Goal: Information Seeking & Learning: Learn about a topic

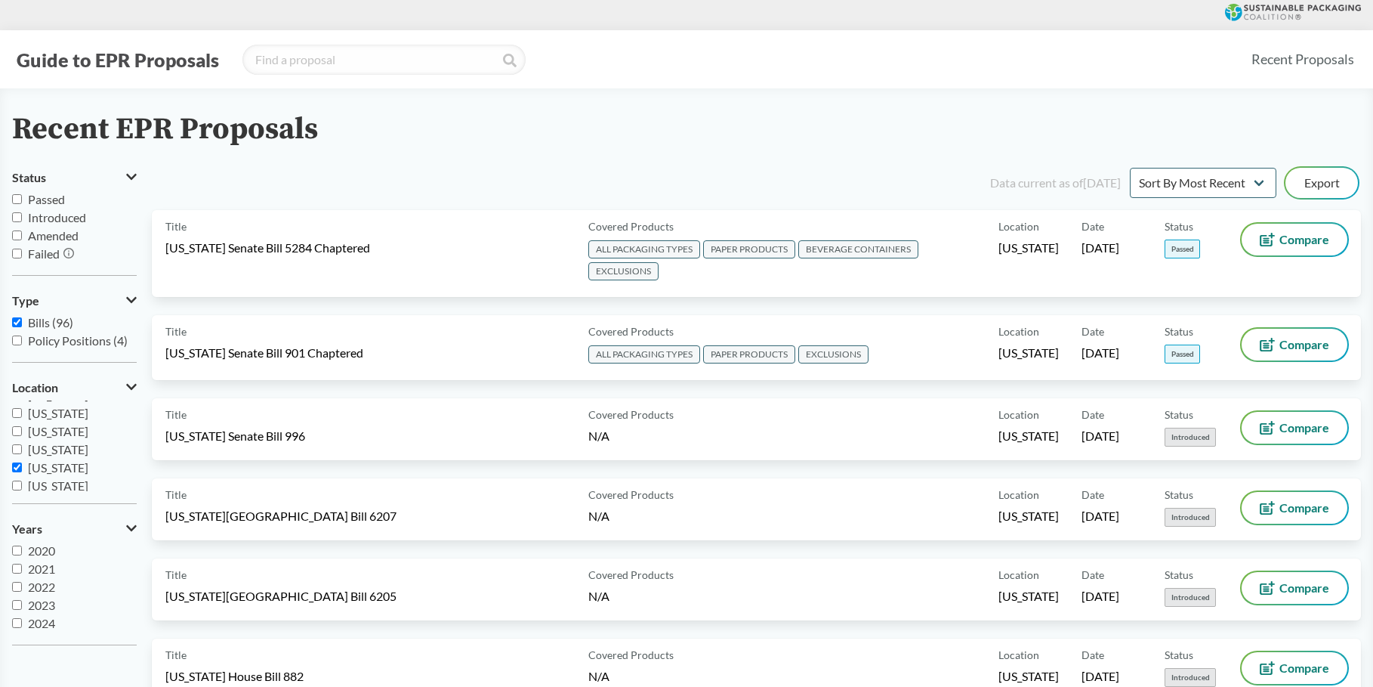
scroll to position [227, 0]
click at [12, 455] on input "[US_STATE]" at bounding box center [17, 454] width 10 height 10
checkbox input "false"
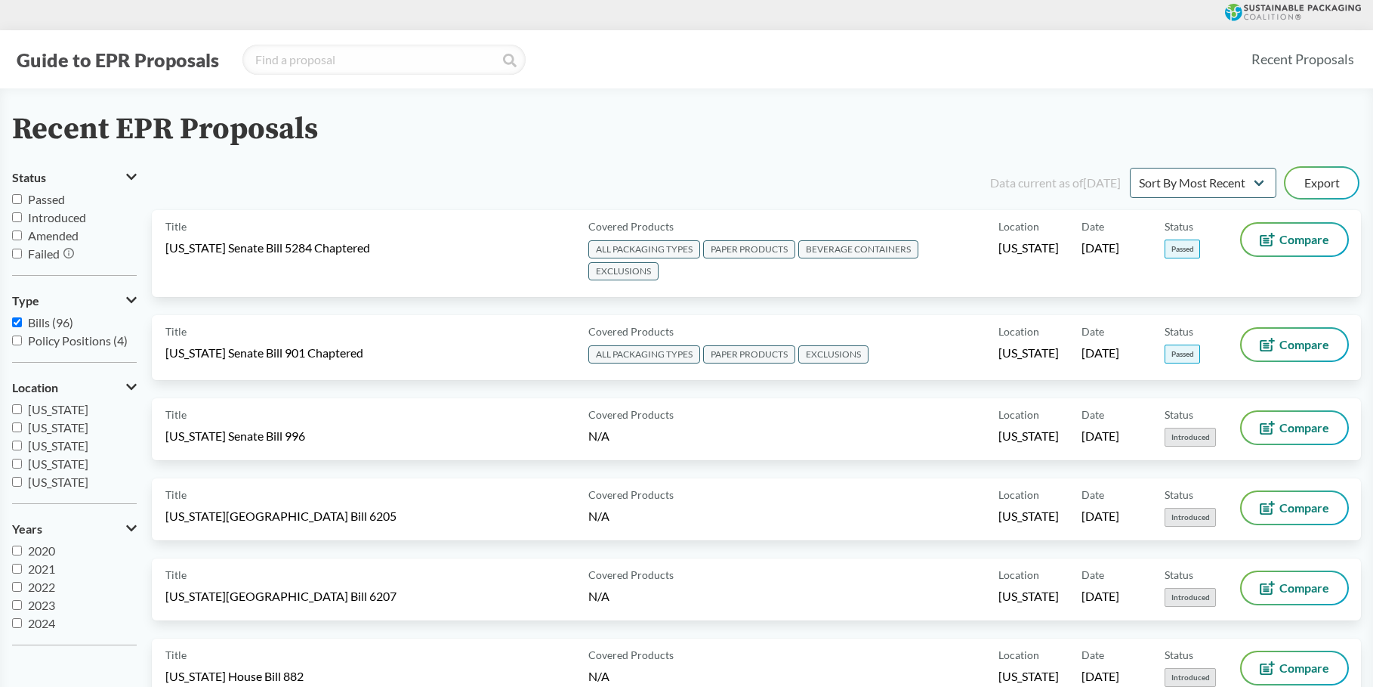
scroll to position [7953, 0]
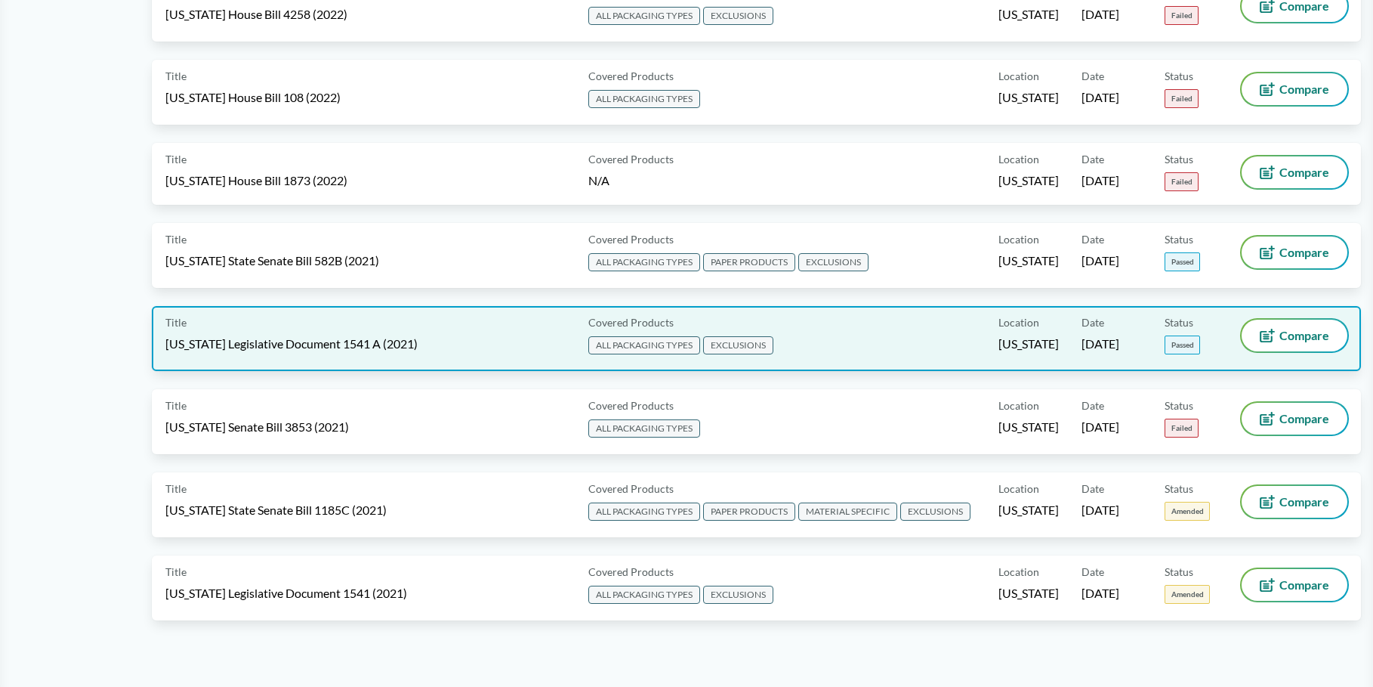
click at [431, 323] on div "Title [US_STATE] Legislative Document 1541 A (2021)" at bounding box center [373, 338] width 417 height 38
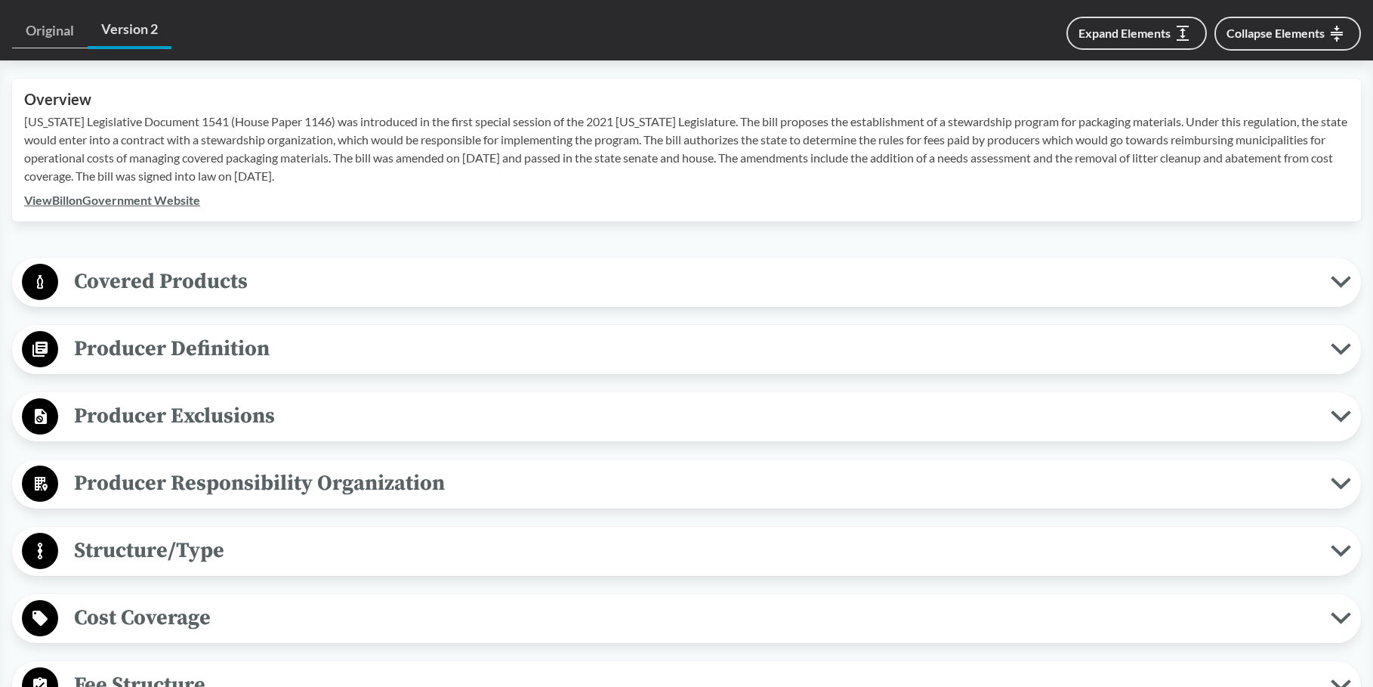
scroll to position [453, 0]
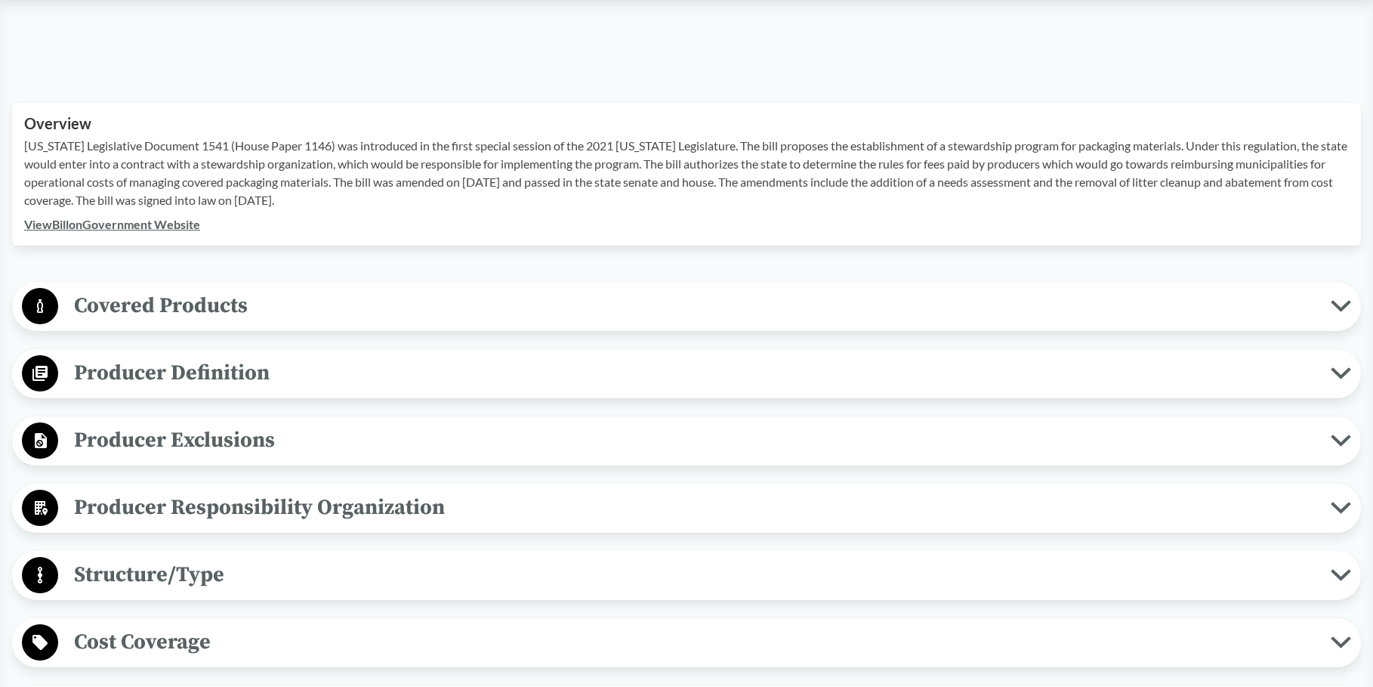
click at [260, 292] on span "Covered Products" at bounding box center [694, 305] width 1273 height 34
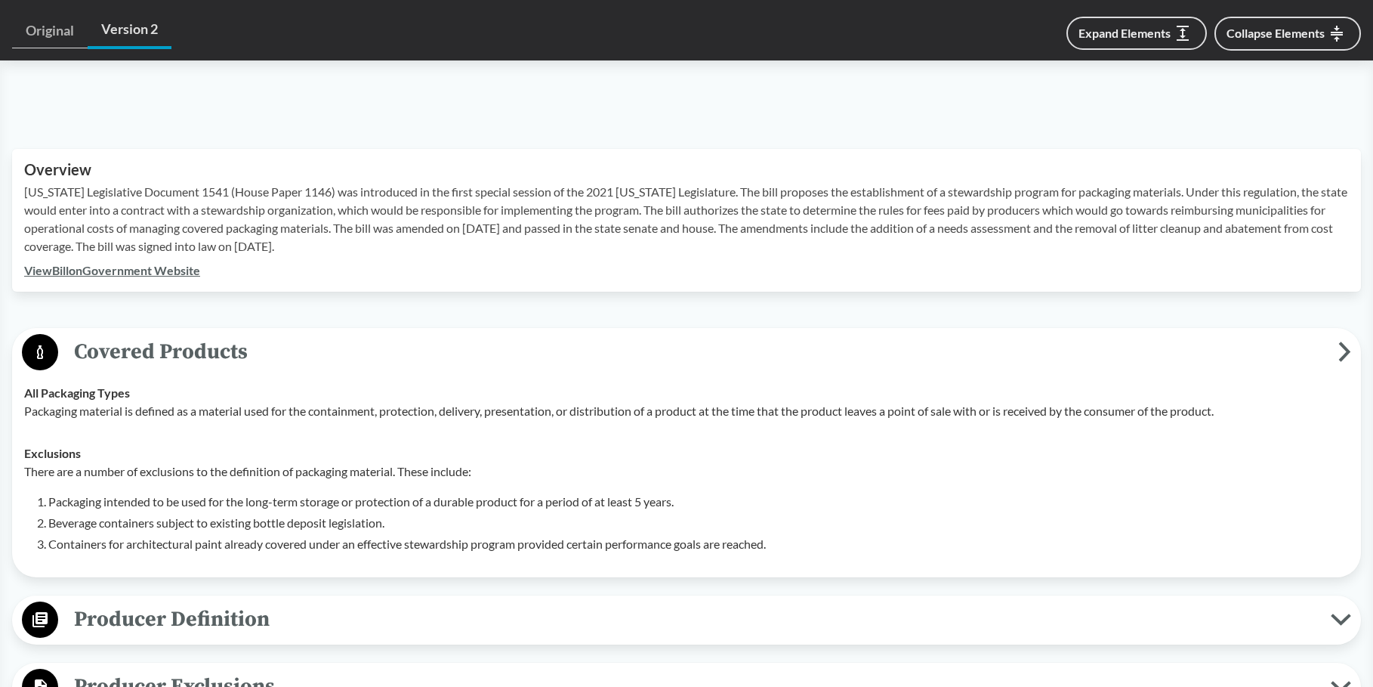
scroll to position [680, 0]
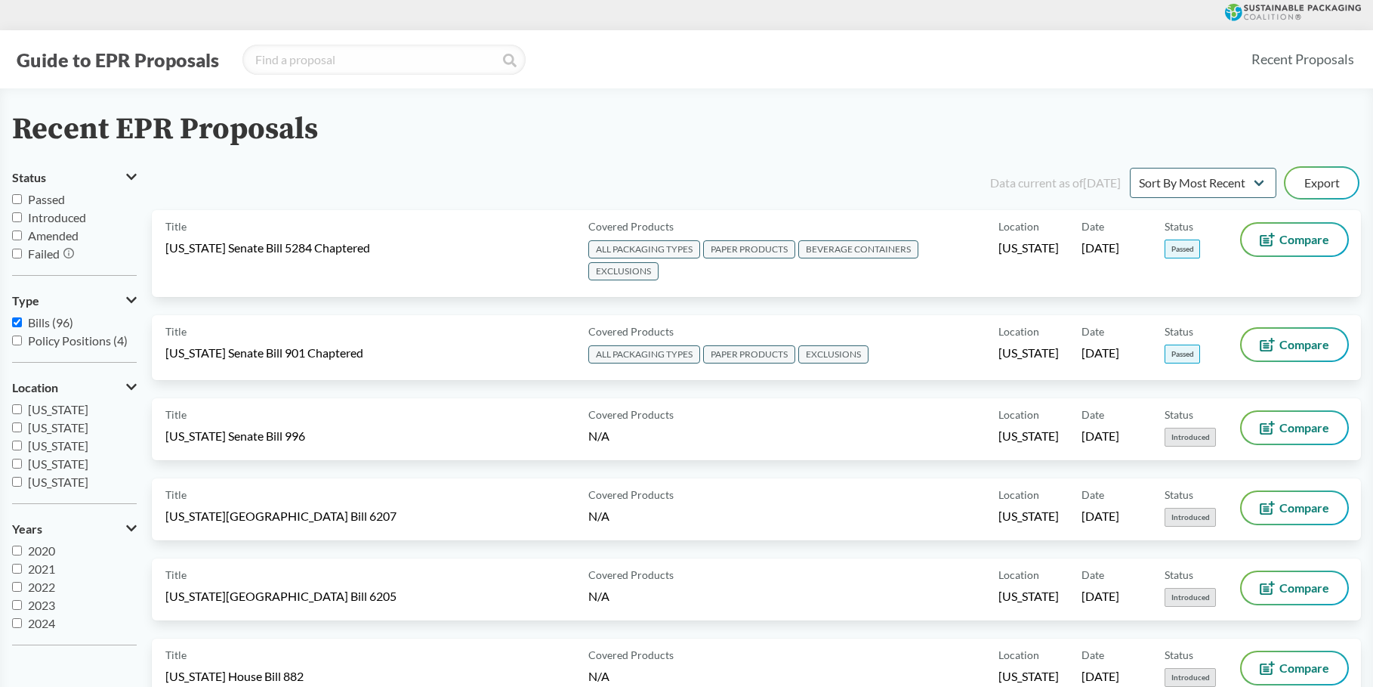
scroll to position [227, 0]
click at [62, 477] on span "[US_STATE]" at bounding box center [58, 472] width 60 height 14
click at [22, 477] on input "[US_STATE]" at bounding box center [17, 472] width 10 height 10
checkbox input "true"
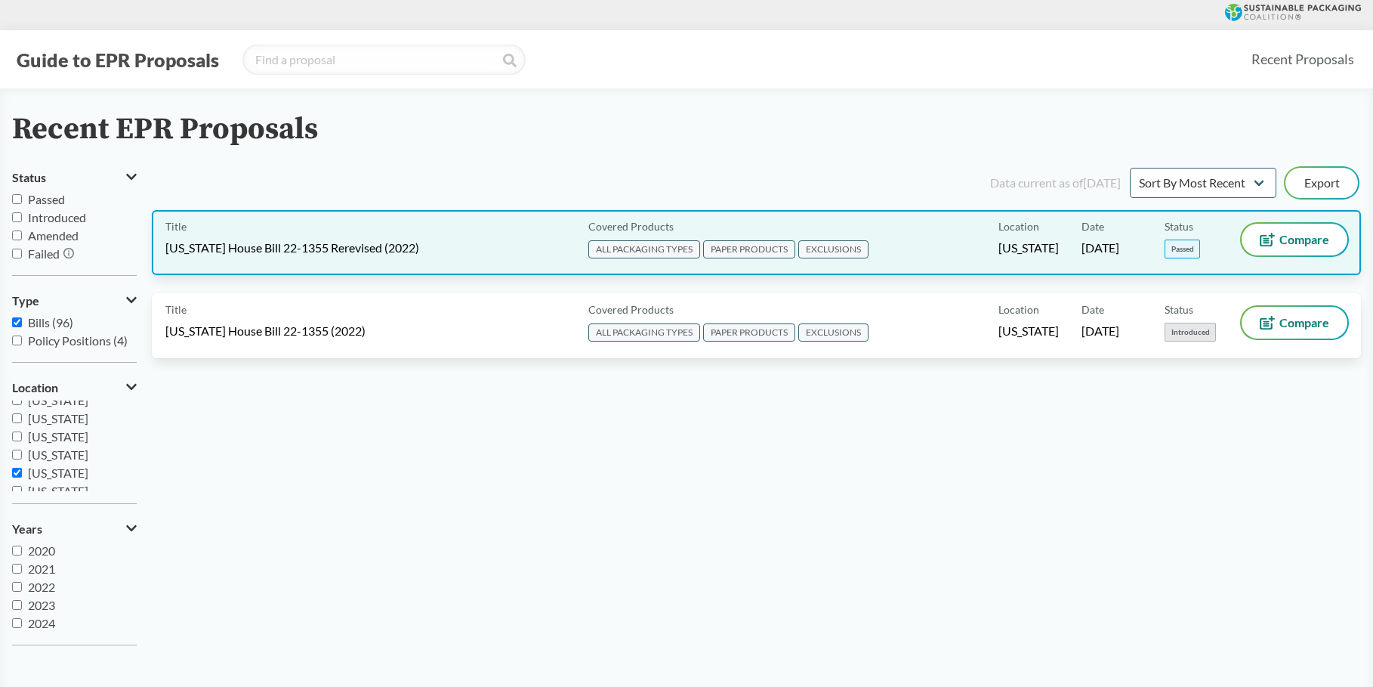
click at [307, 258] on div "Title [US_STATE] House Bill 22-1355 Rerevised (2022)" at bounding box center [373, 243] width 417 height 38
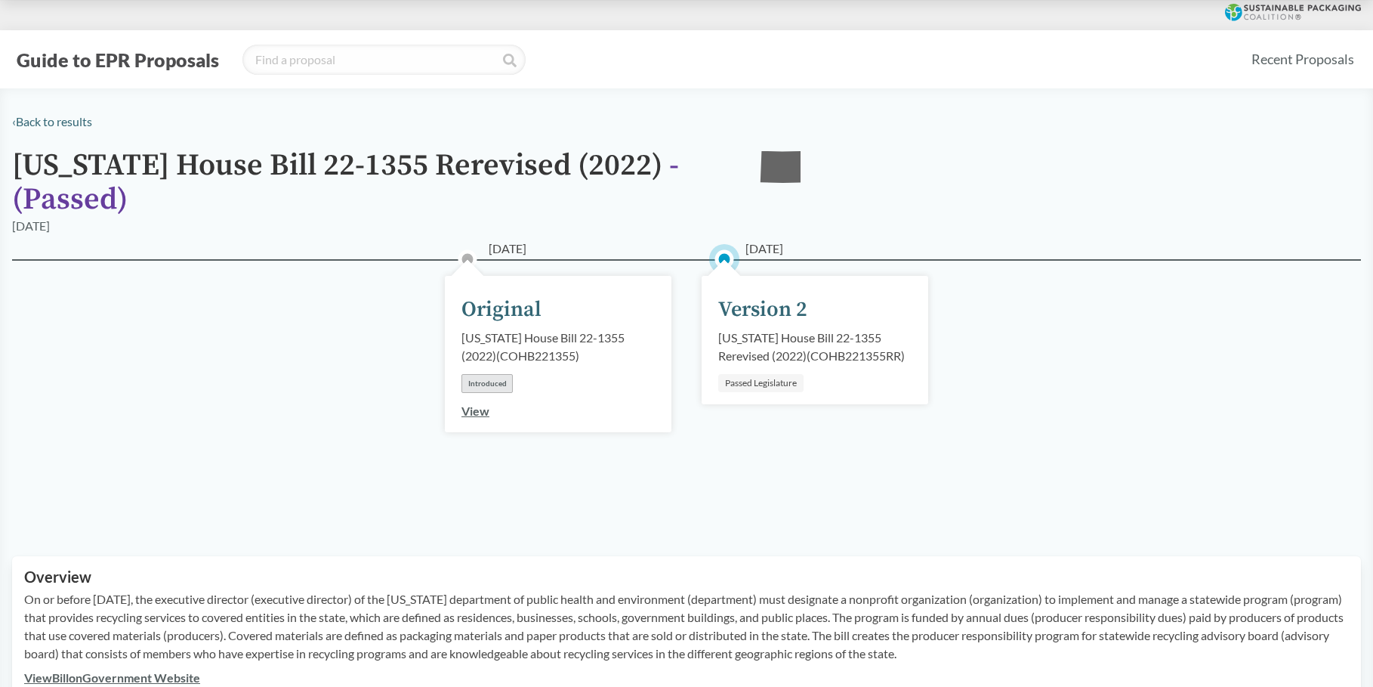
scroll to position [453, 0]
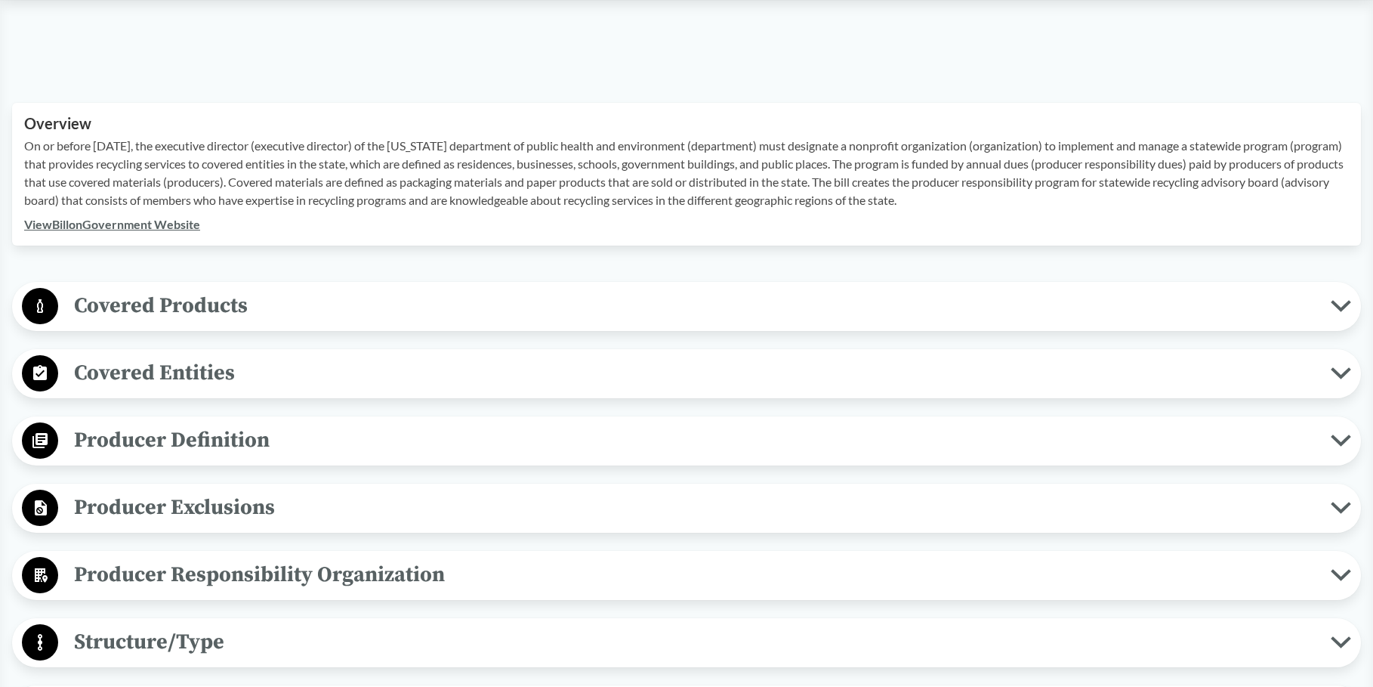
click at [212, 384] on span "Covered Entities" at bounding box center [694, 373] width 1273 height 34
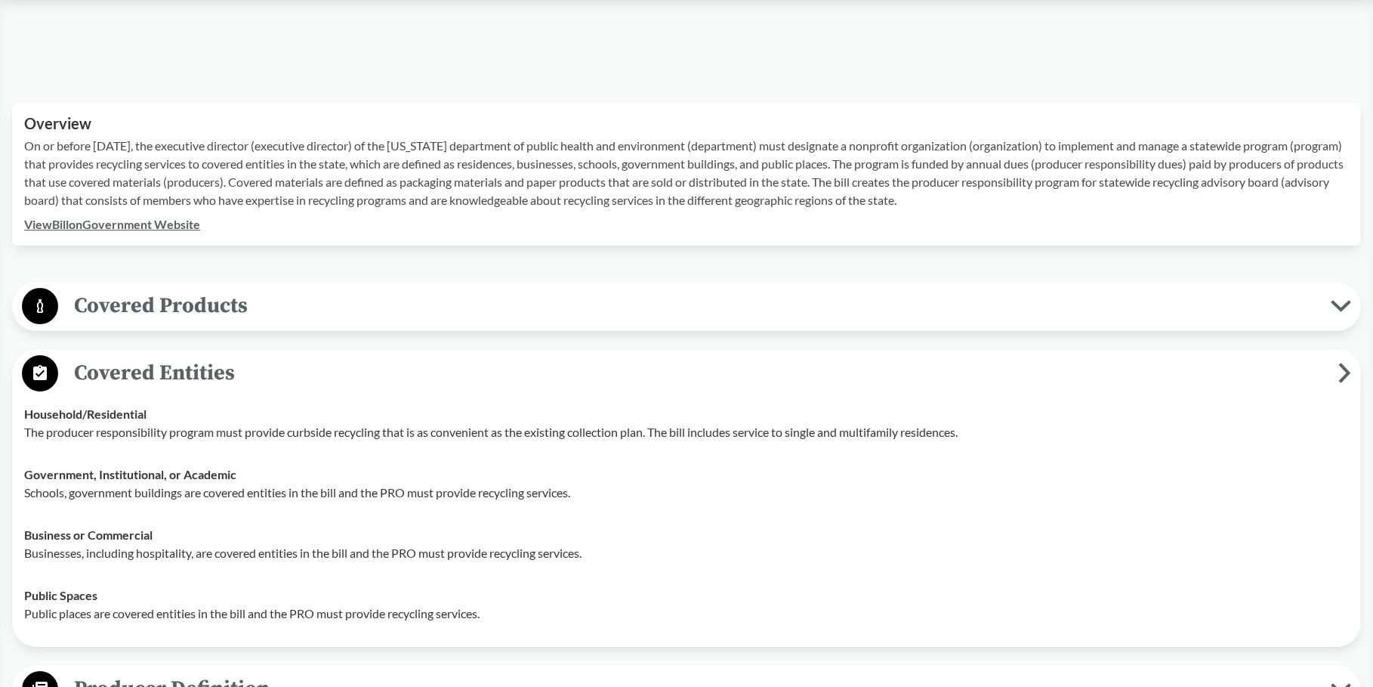
click at [224, 314] on span "Covered Products" at bounding box center [694, 305] width 1273 height 34
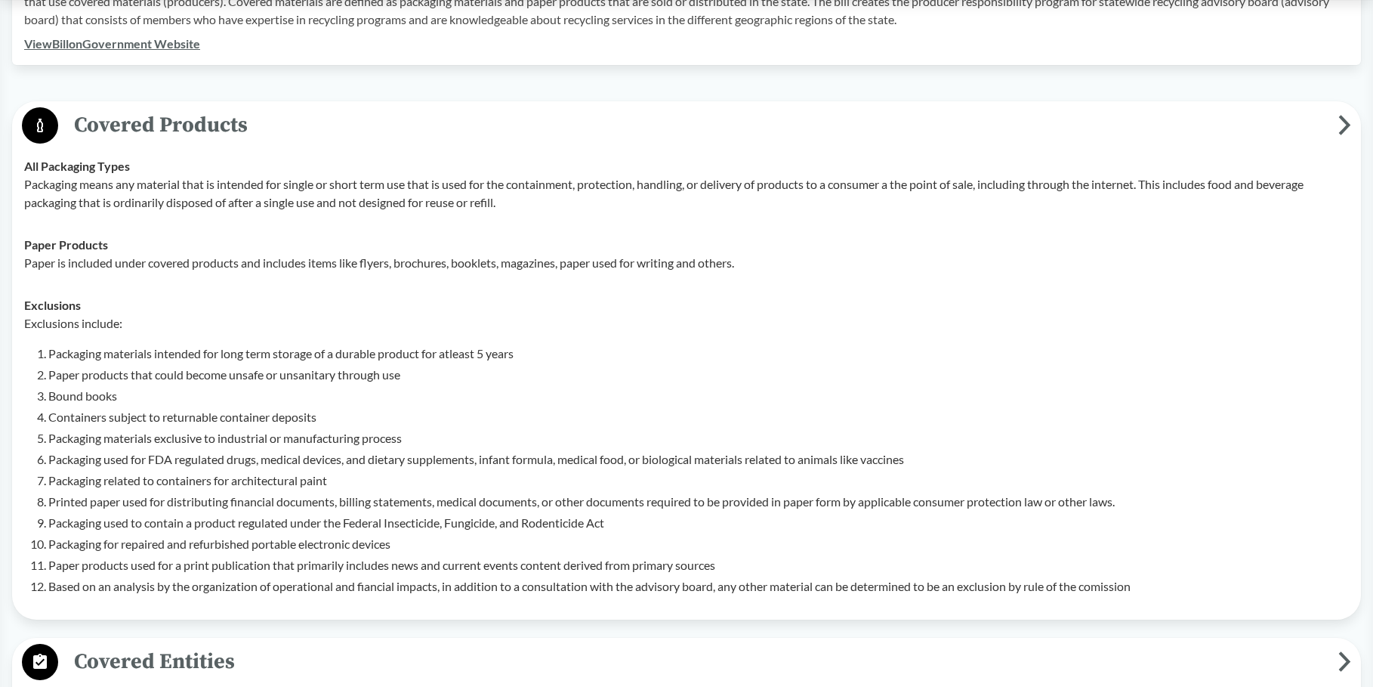
scroll to position [680, 0]
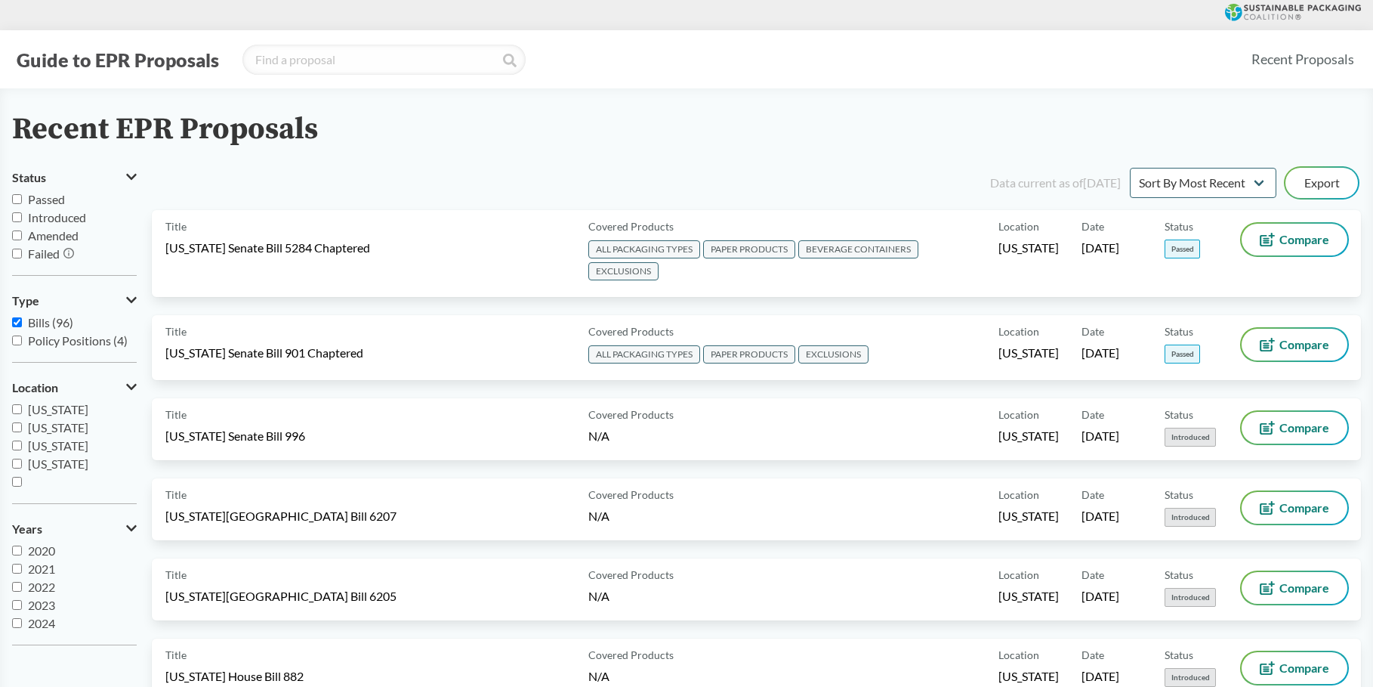
click at [375, 125] on div "Recent EPR Proposals" at bounding box center [686, 130] width 1349 height 34
click at [39, 454] on span "[US_STATE]" at bounding box center [58, 448] width 60 height 14
click at [22, 453] on input "[US_STATE]" at bounding box center [17, 448] width 10 height 10
checkbox input "false"
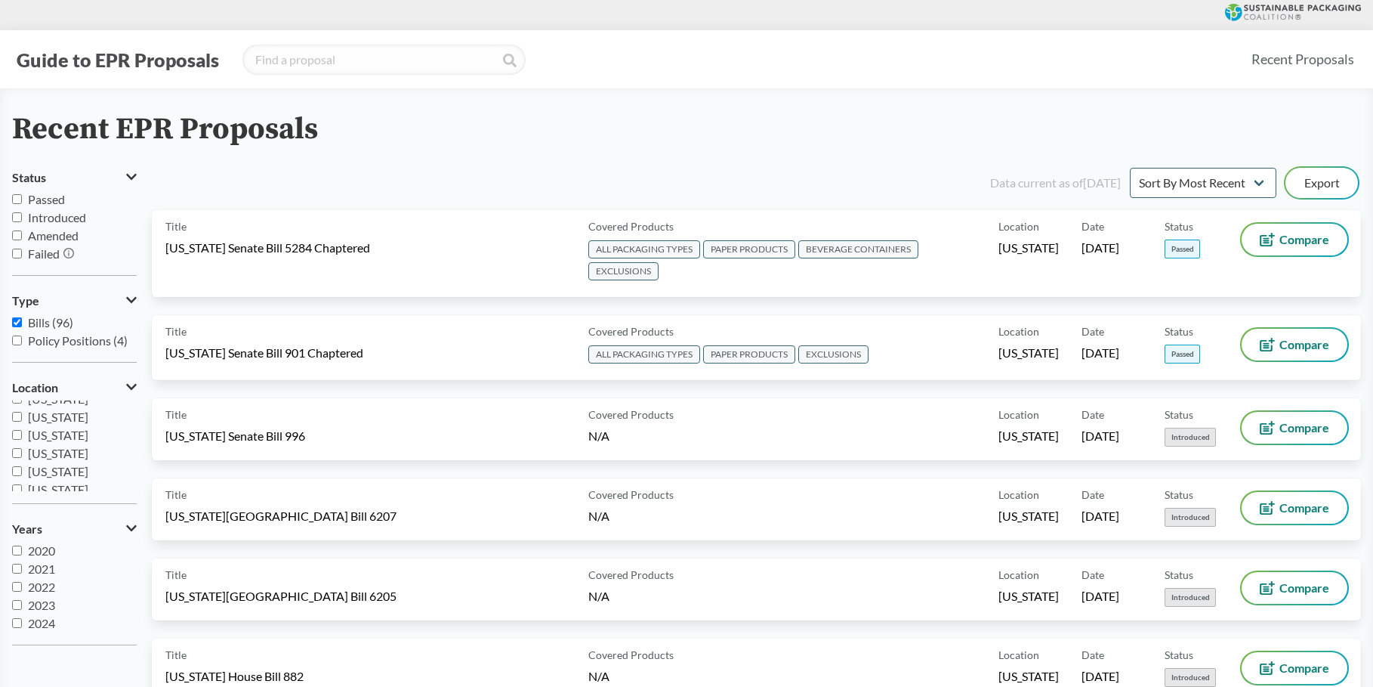
scroll to position [0, 0]
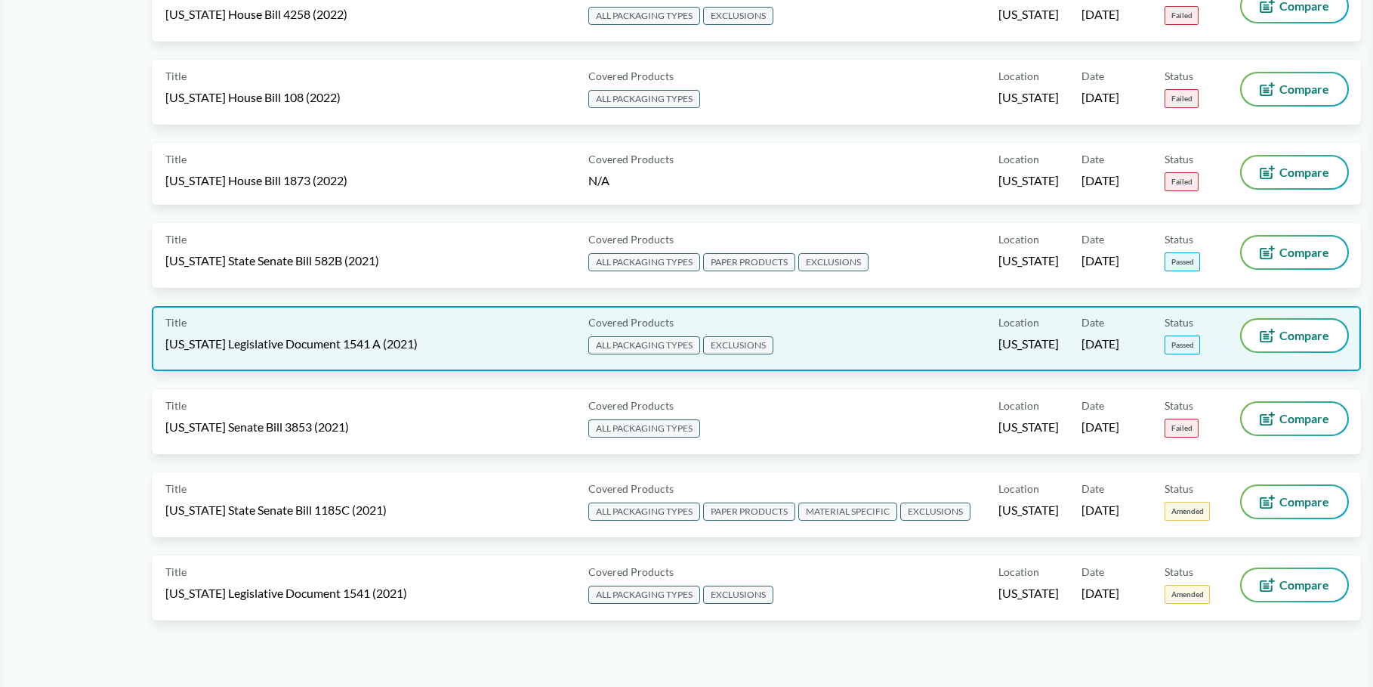
click at [282, 326] on div "Title [US_STATE] Legislative Document 1541 A (2021)" at bounding box center [373, 338] width 417 height 38
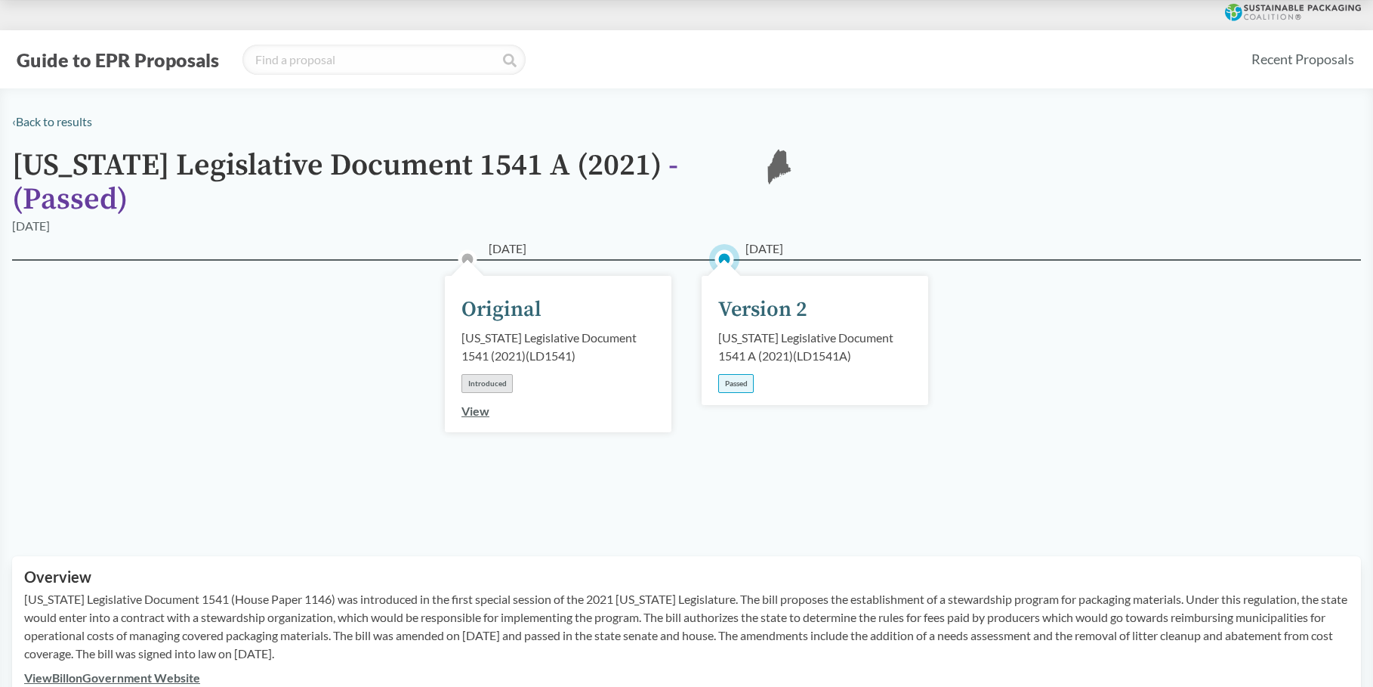
scroll to position [227, 0]
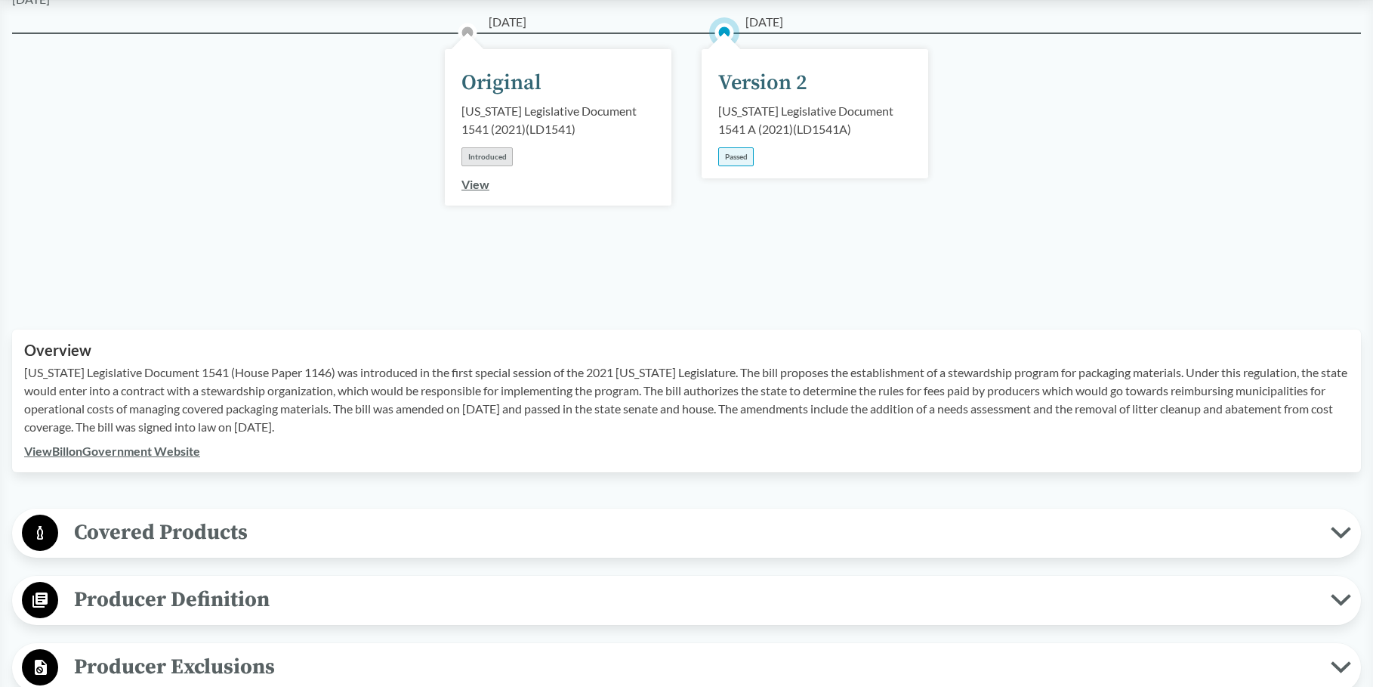
click at [235, 515] on span "Covered Products" at bounding box center [694, 532] width 1273 height 34
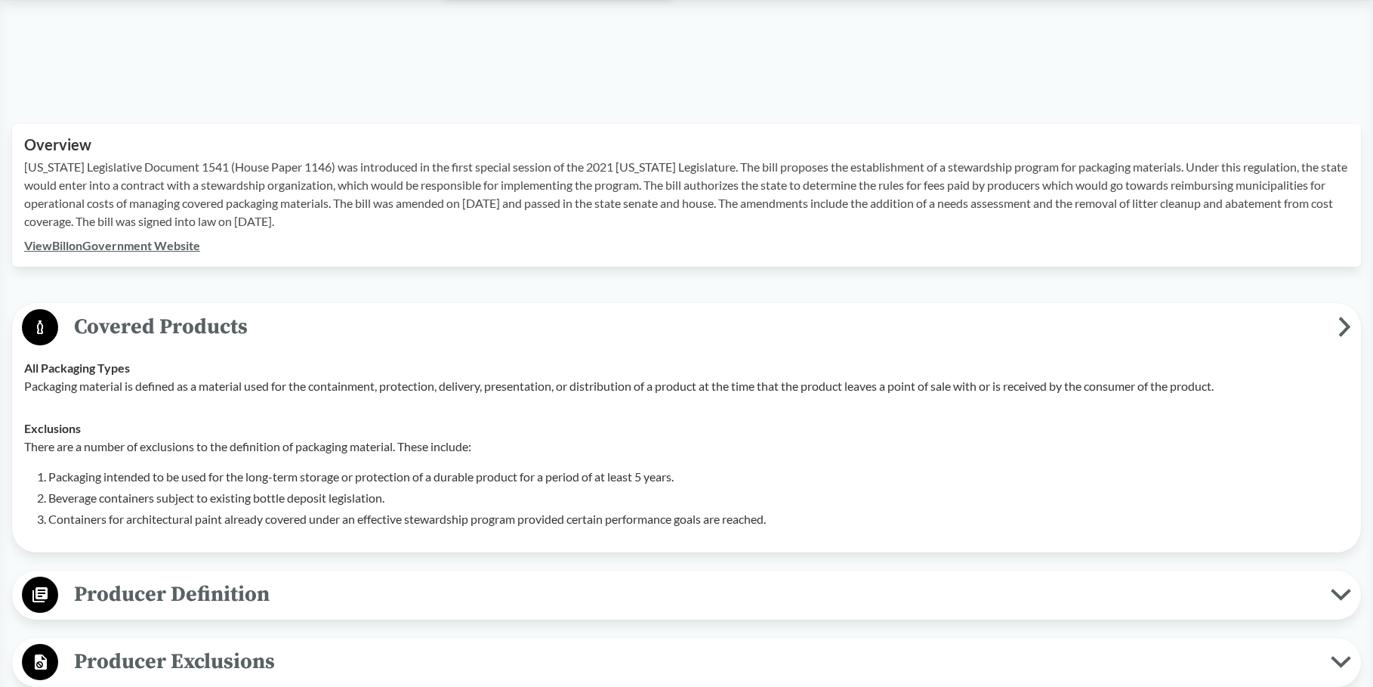
scroll to position [453, 0]
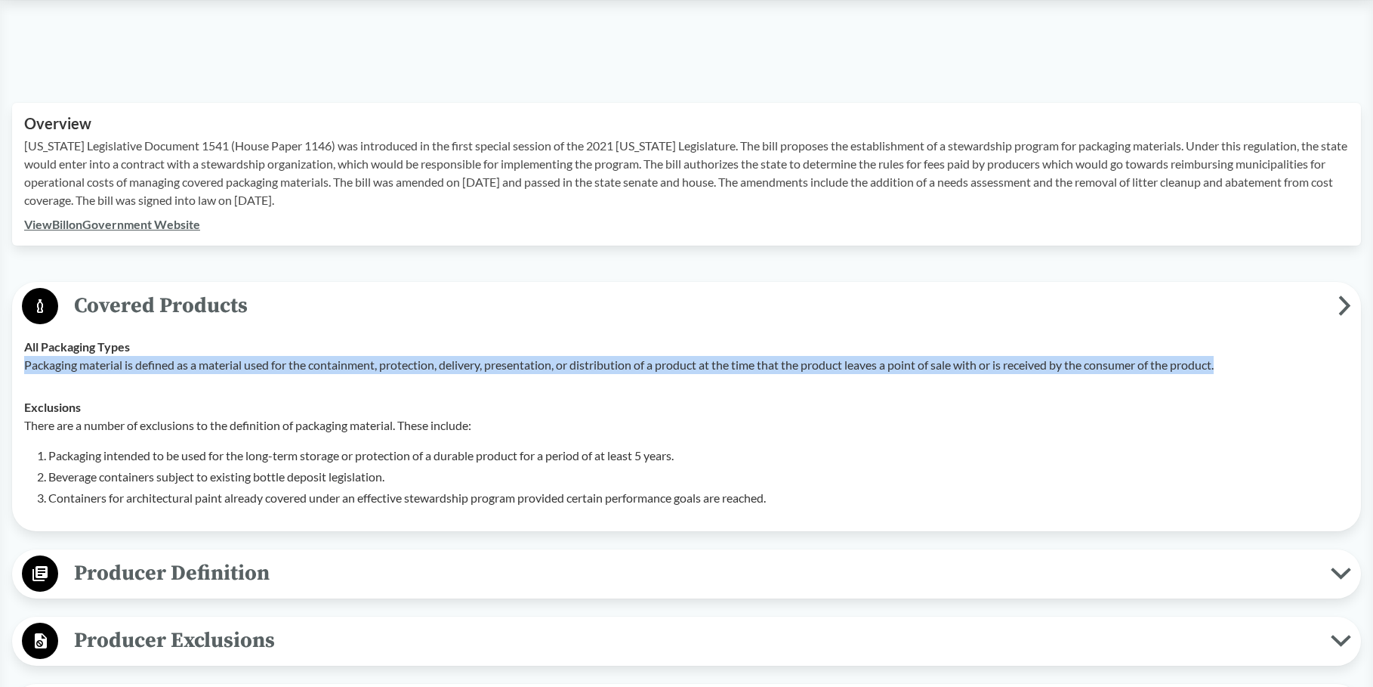
drag, startPoint x: 1249, startPoint y: 346, endPoint x: 20, endPoint y: 341, distance: 1229.5
click at [20, 341] on td "All Packaging Types Packaging material is defined as a material used for the co…" at bounding box center [686, 356] width 1338 height 60
drag, startPoint x: 20, startPoint y: 341, endPoint x: 95, endPoint y: 341, distance: 75.5
copy p "Packaging material is defined as a material used for the containment, protectio…"
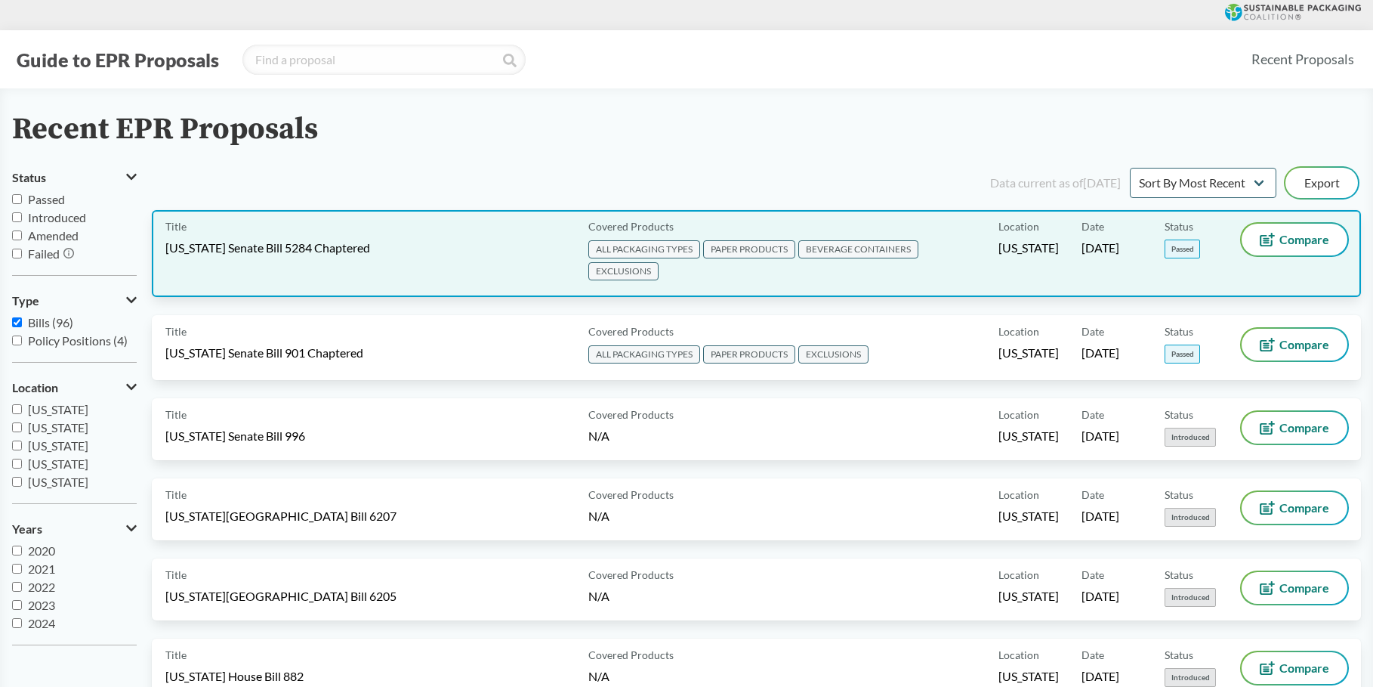
click at [287, 261] on div "Title [US_STATE] Senate Bill 5284 Chaptered" at bounding box center [373, 254] width 417 height 60
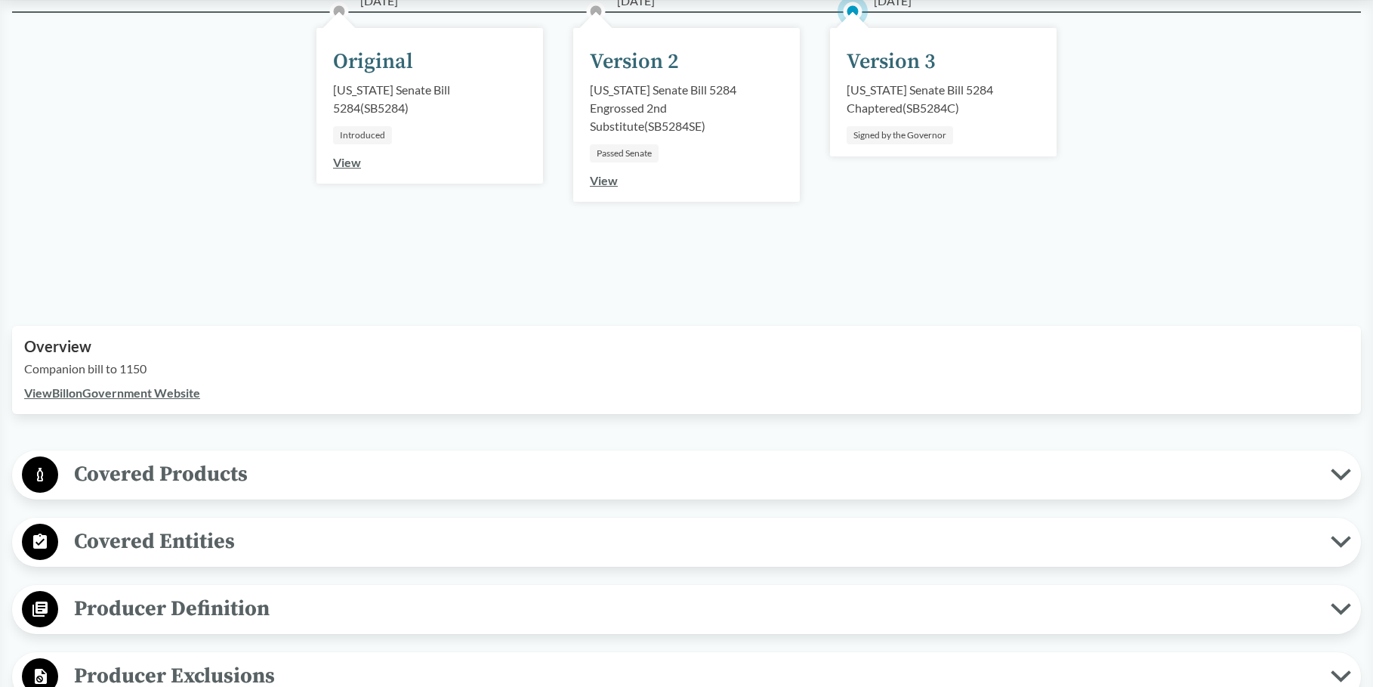
click at [188, 474] on span "Covered Products" at bounding box center [694, 474] width 1273 height 34
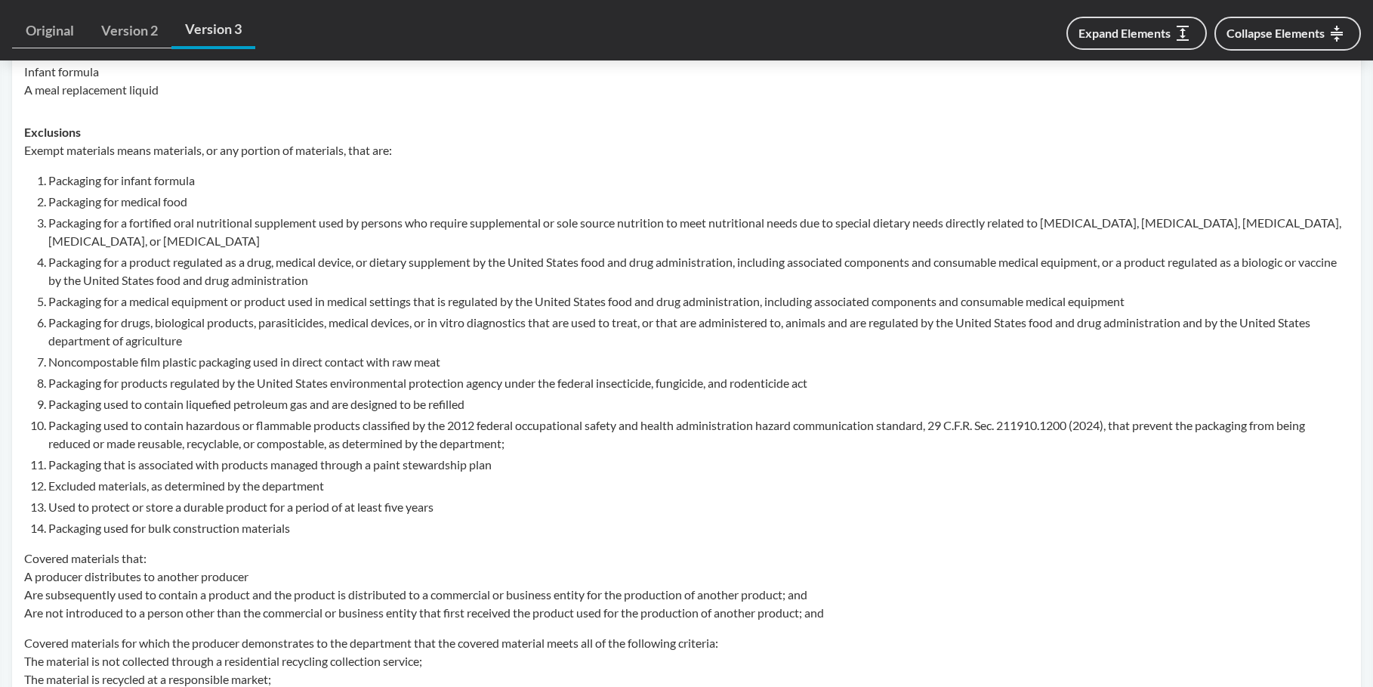
scroll to position [1359, 0]
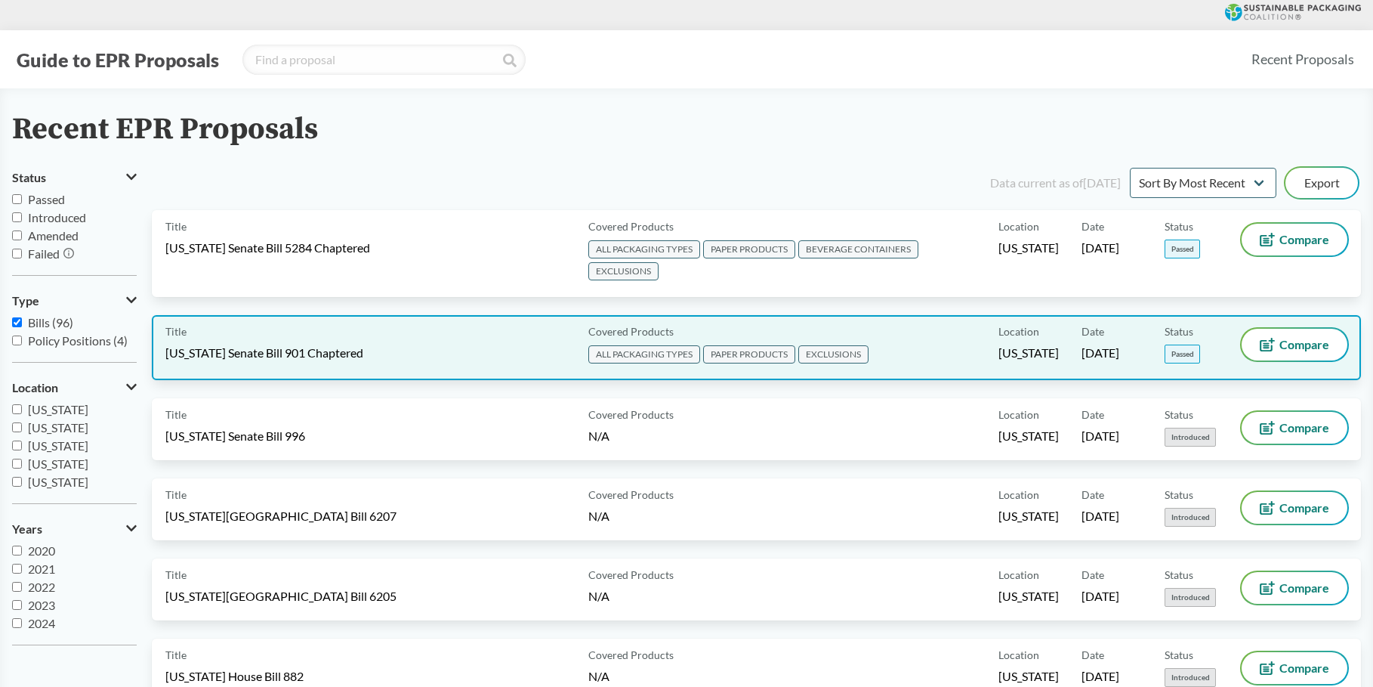
click at [428, 357] on div "Title [US_STATE] Senate Bill 901 Chaptered" at bounding box center [373, 348] width 417 height 38
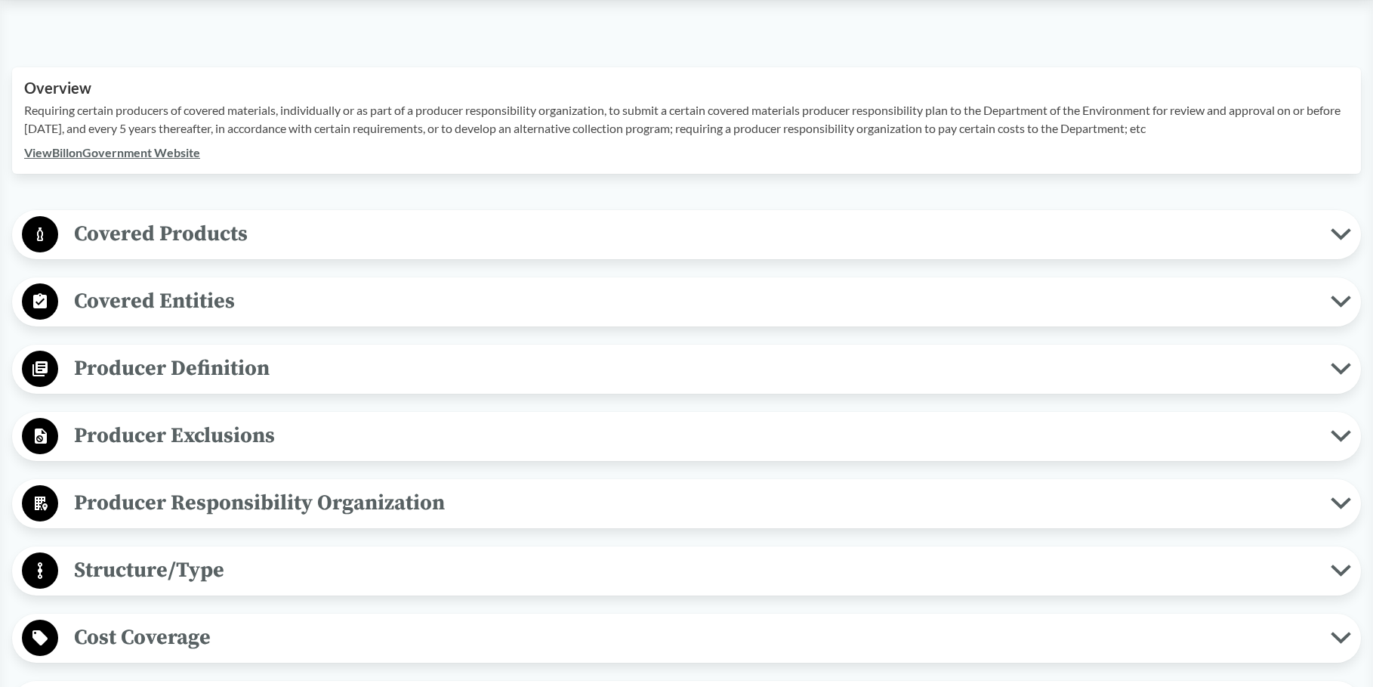
scroll to position [680, 0]
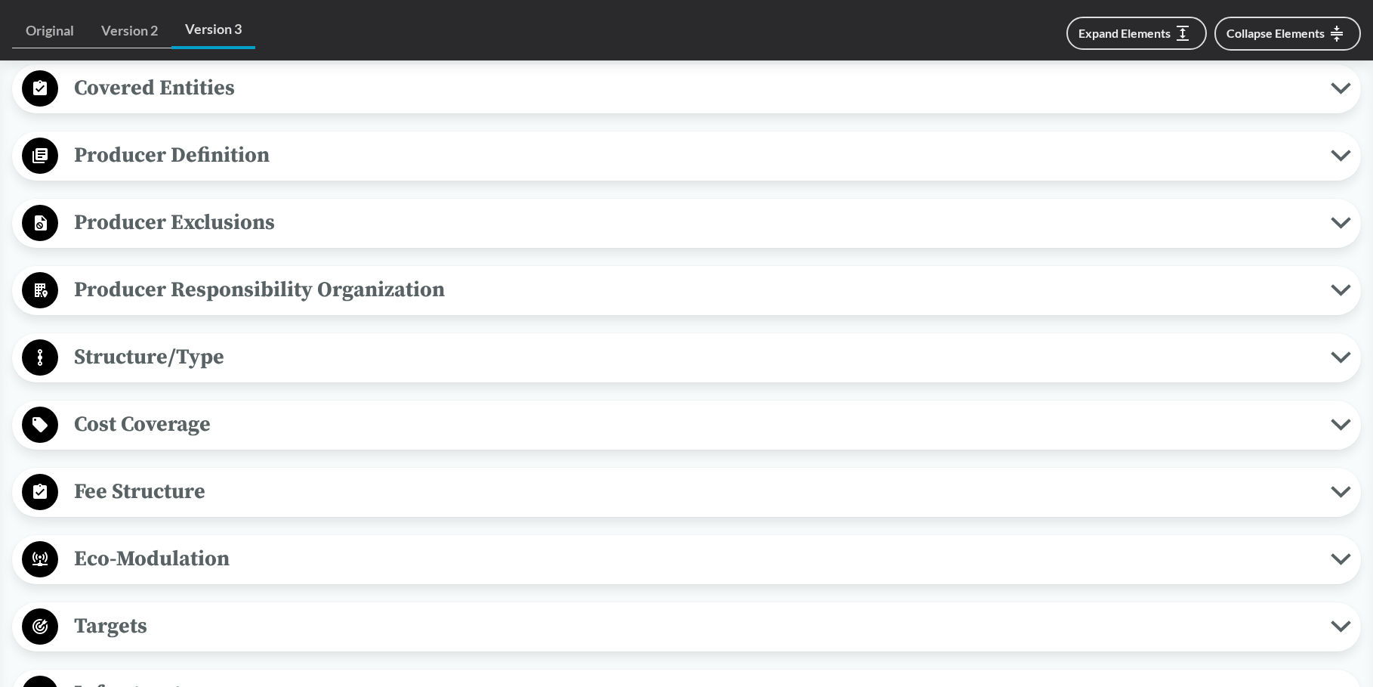
click at [149, 114] on div "Covered Products All Packaging Types Covered material type means a singular and…" at bounding box center [686, 626] width 1349 height 1259
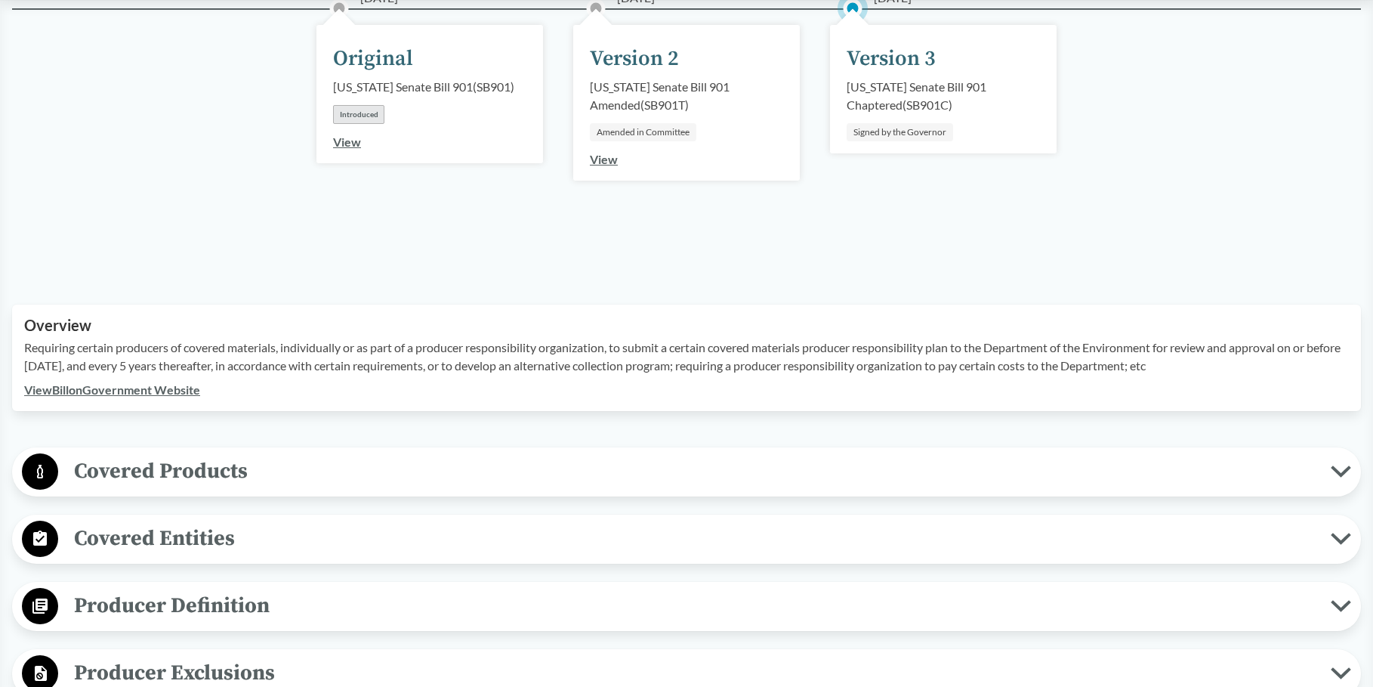
scroll to position [227, 0]
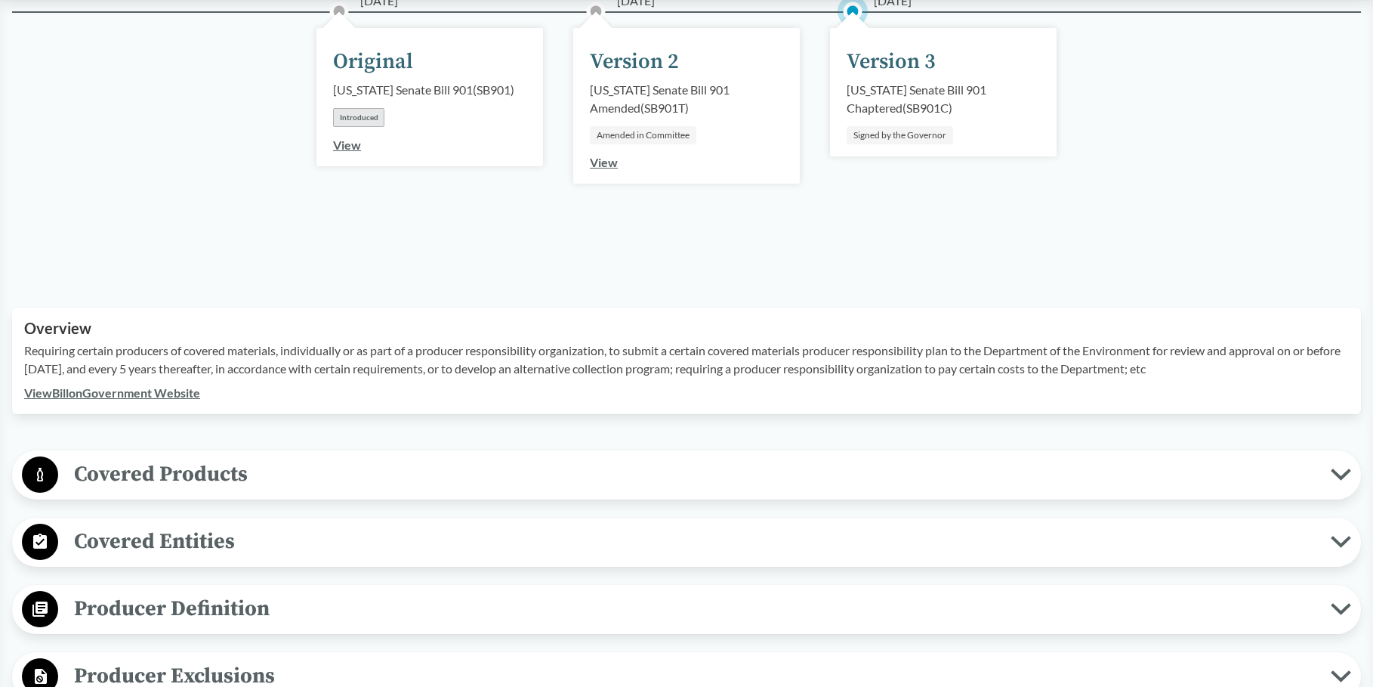
click at [149, 588] on div "Producer Definition Brands For items sold in or with packaging at a physical re…" at bounding box center [686, 609] width 1349 height 49
click at [163, 595] on span "Producer Definition" at bounding box center [694, 608] width 1273 height 34
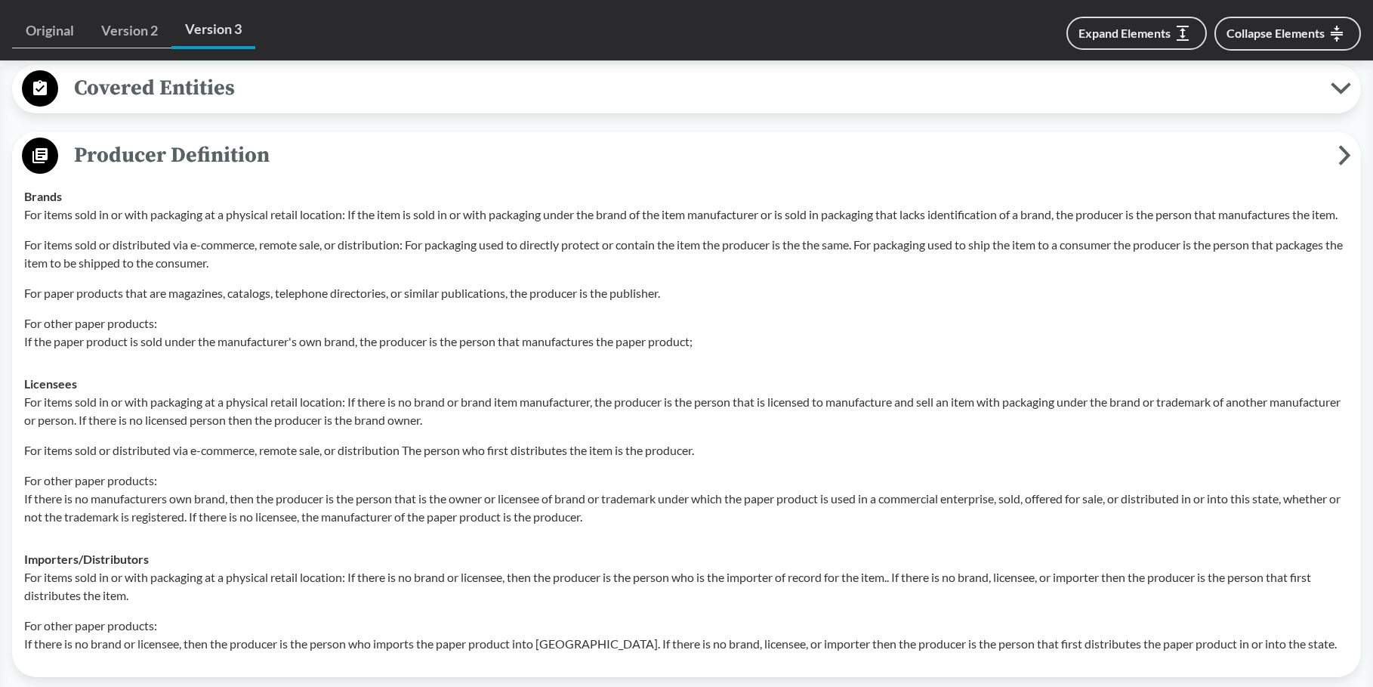
scroll to position [453, 0]
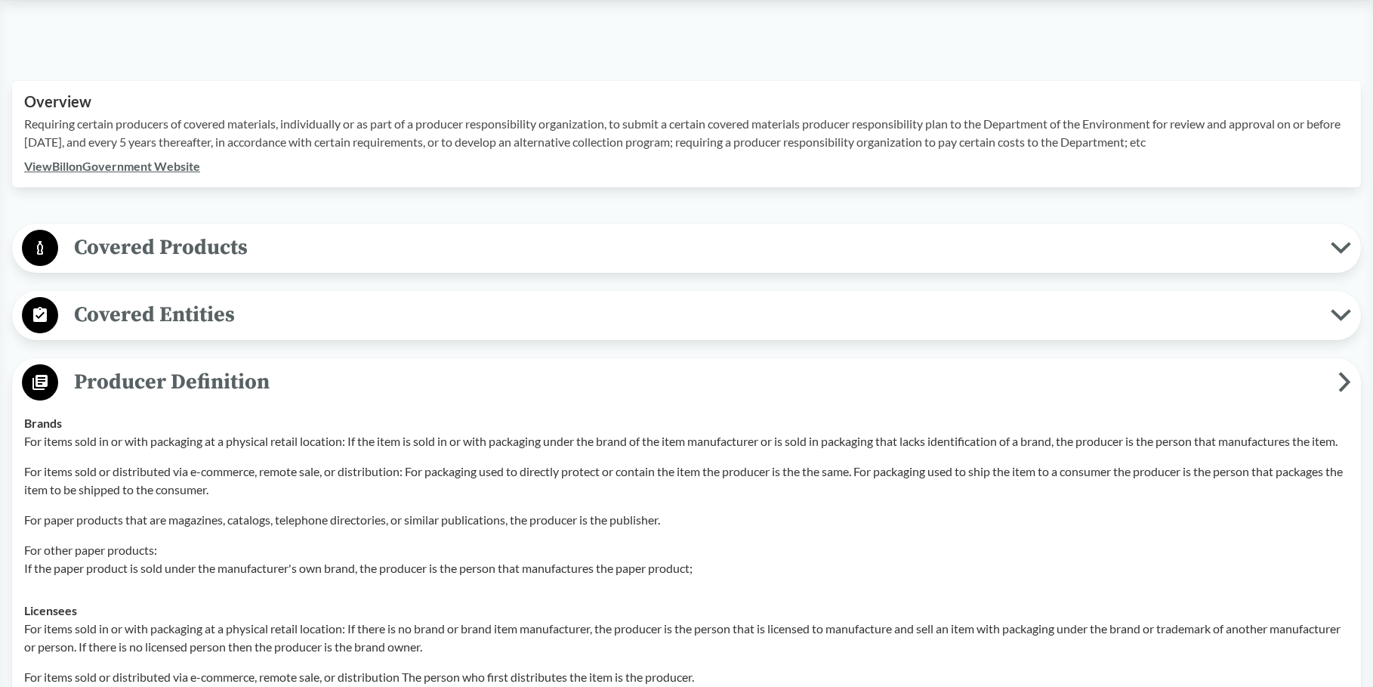
click at [86, 250] on span "Covered Products" at bounding box center [694, 247] width 1273 height 34
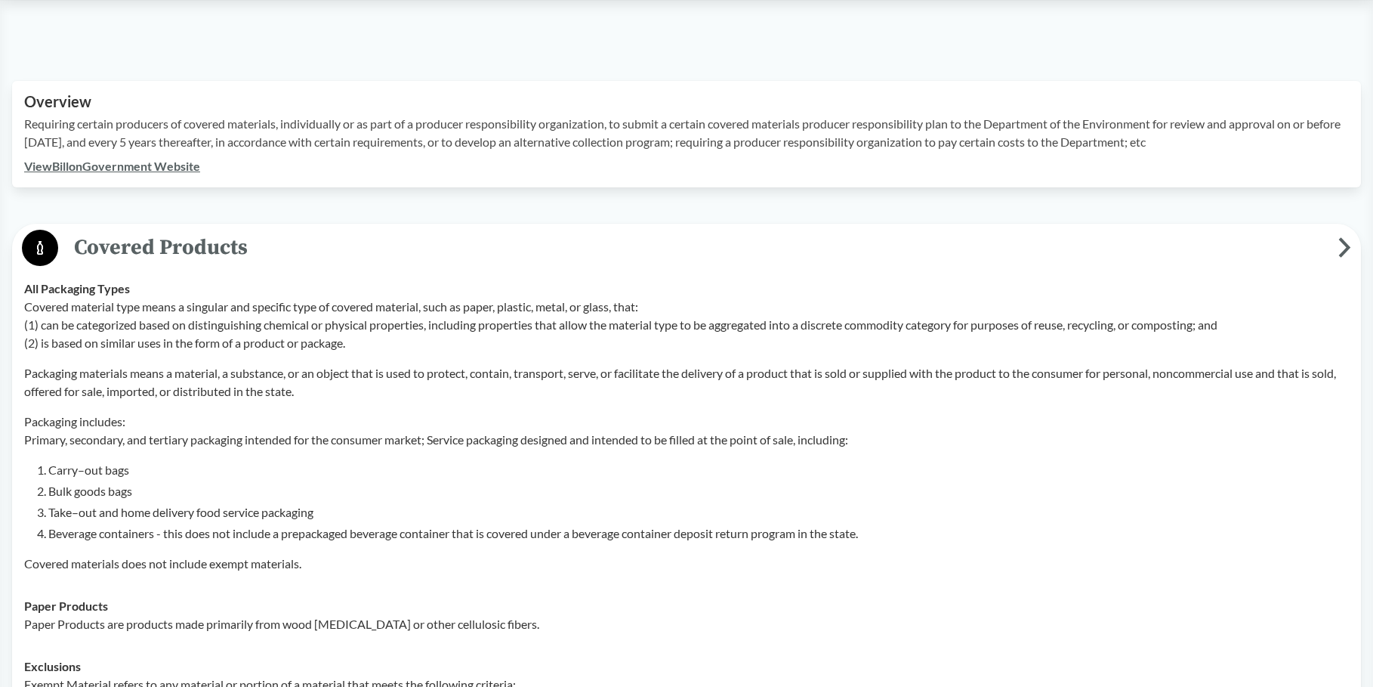
drag, startPoint x: 248, startPoint y: 343, endPoint x: 203, endPoint y: 352, distance: 46.2
click at [203, 352] on div "Covered material type means a singular and specific type of covered material, s…" at bounding box center [686, 435] width 1325 height 275
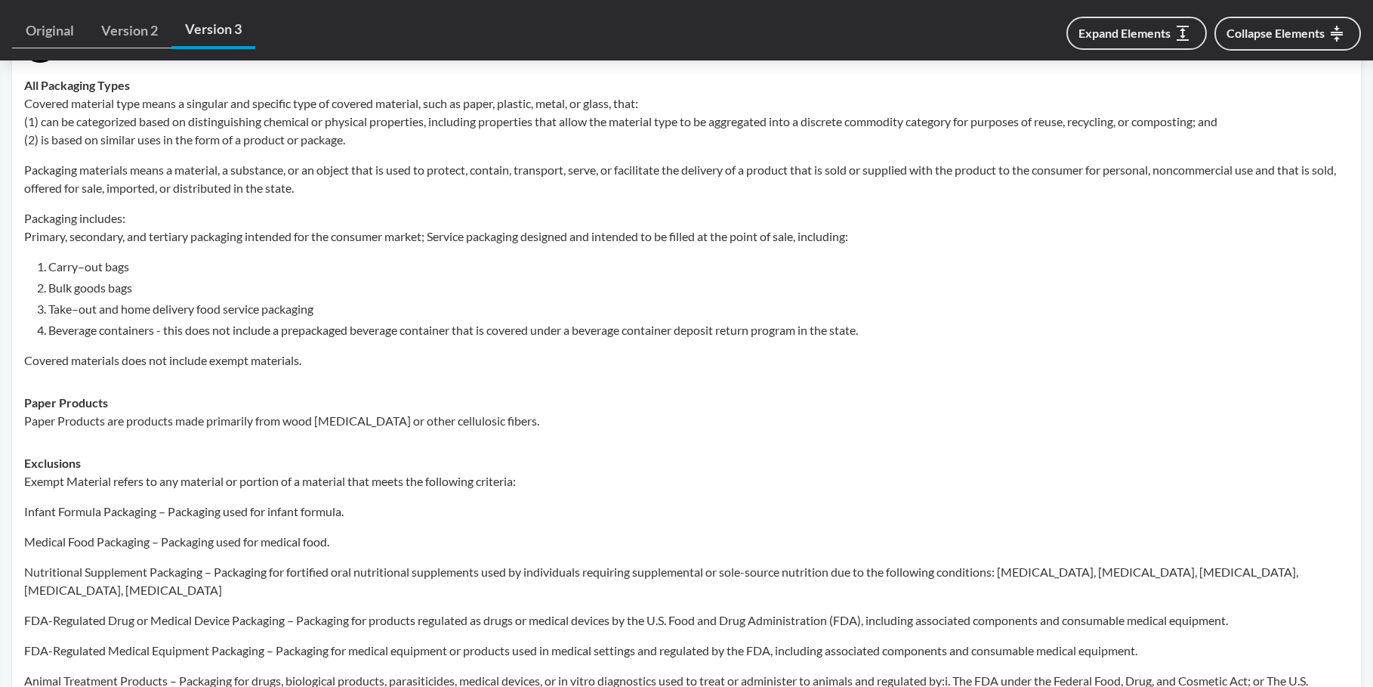
scroll to position [227, 0]
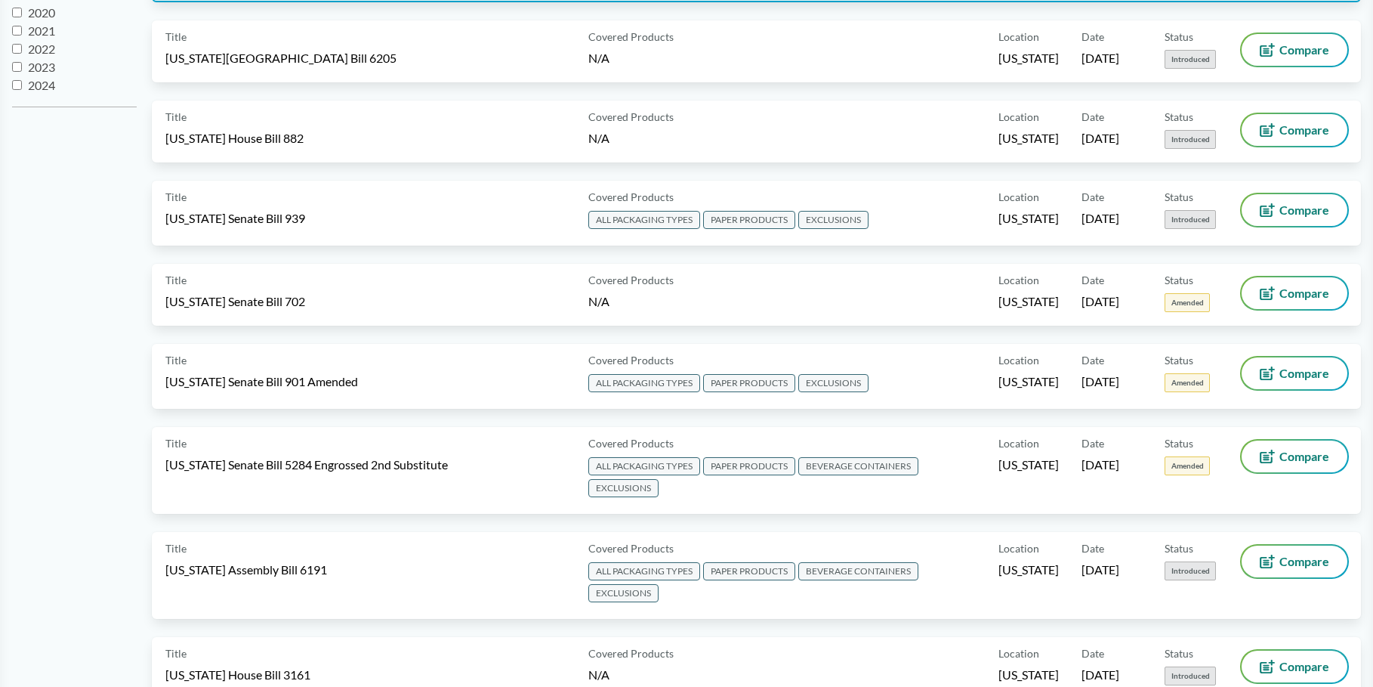
scroll to position [680, 0]
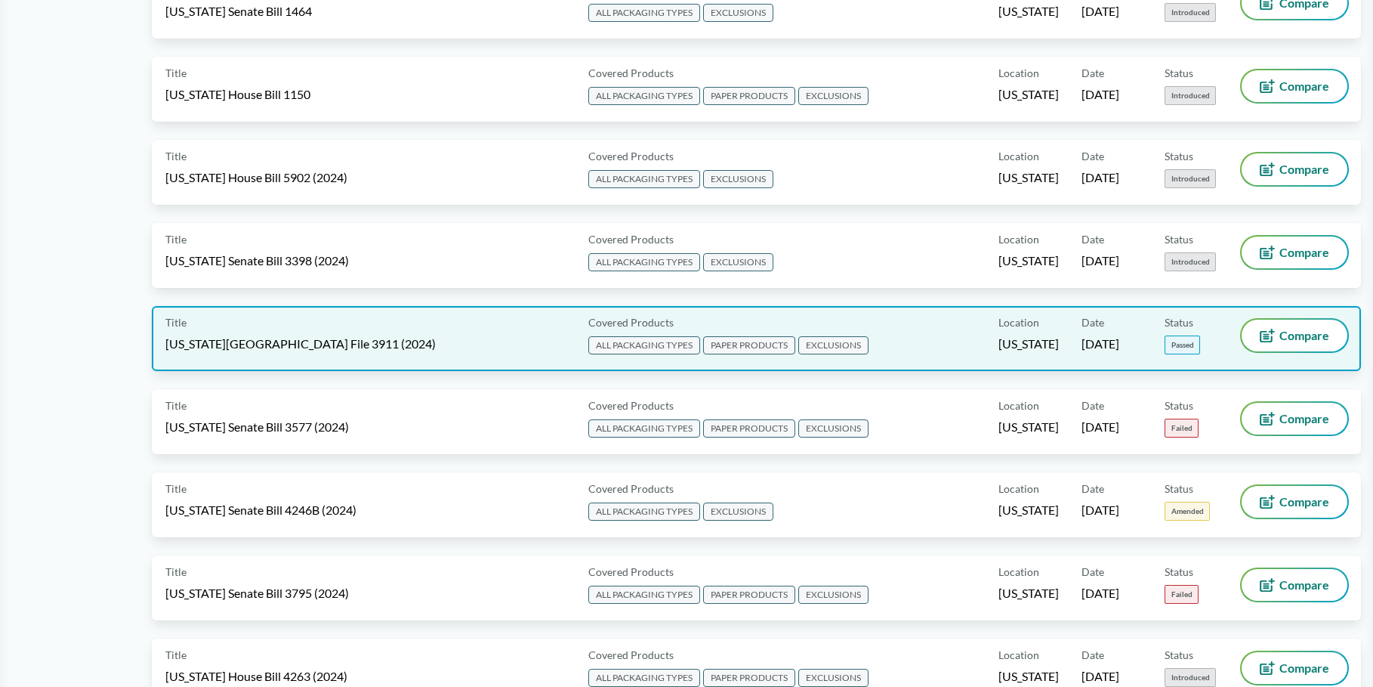
click at [366, 316] on div "Title [US_STATE] House File 3911 (2024) Covered Products ALL PACKAGING TYPES PA…" at bounding box center [756, 338] width 1209 height 65
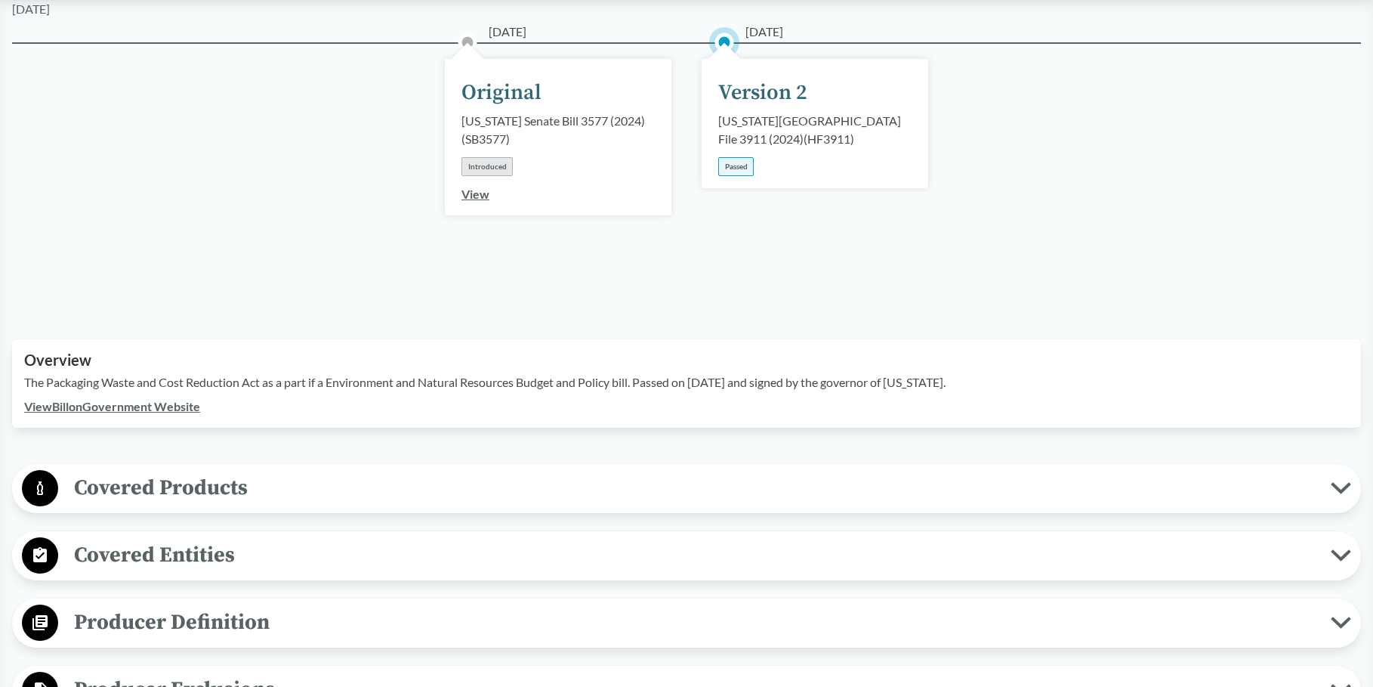
scroll to position [227, 0]
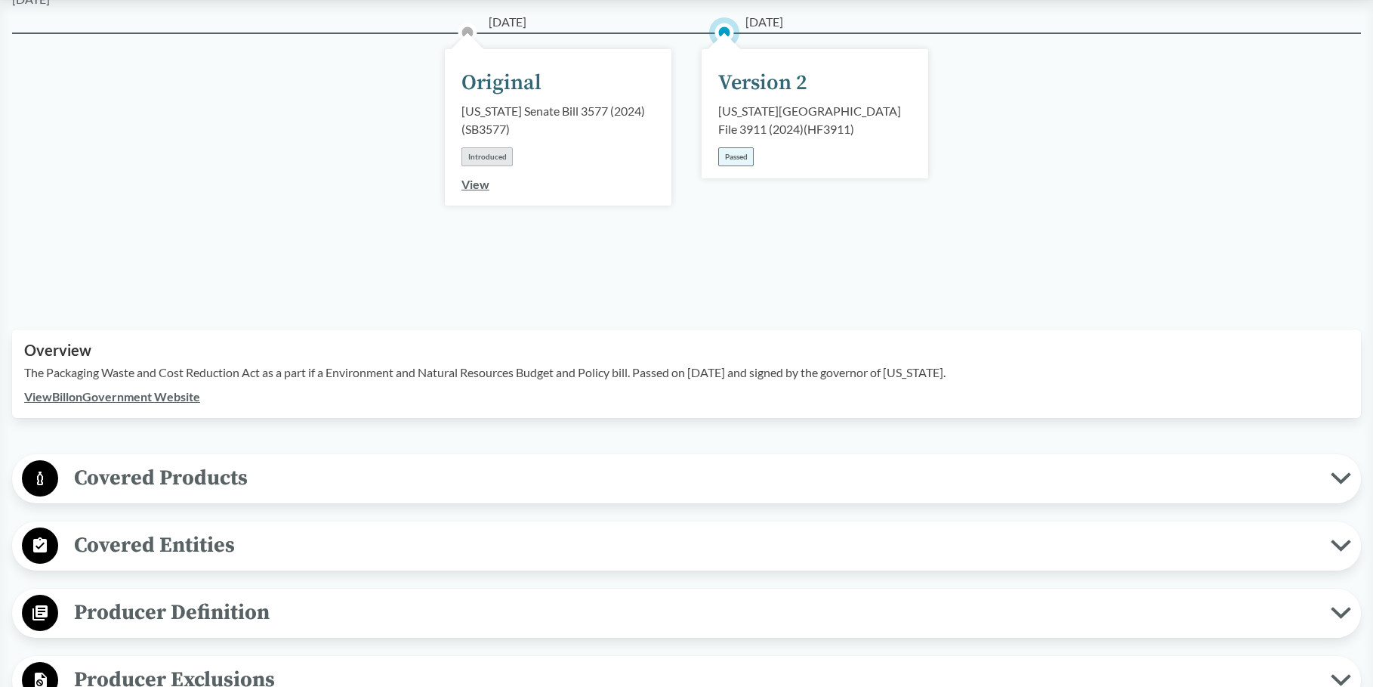
click at [275, 461] on span "Covered Products" at bounding box center [694, 478] width 1273 height 34
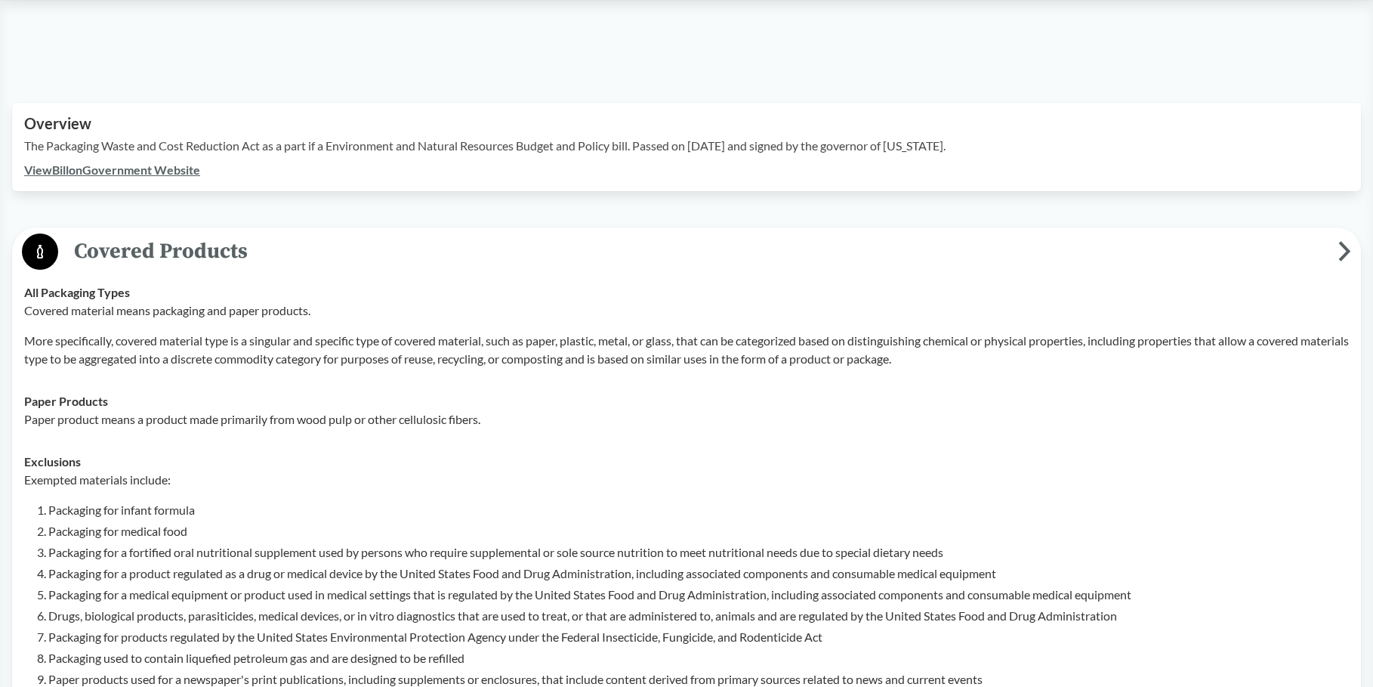
scroll to position [680, 0]
